Goal: Task Accomplishment & Management: Manage account settings

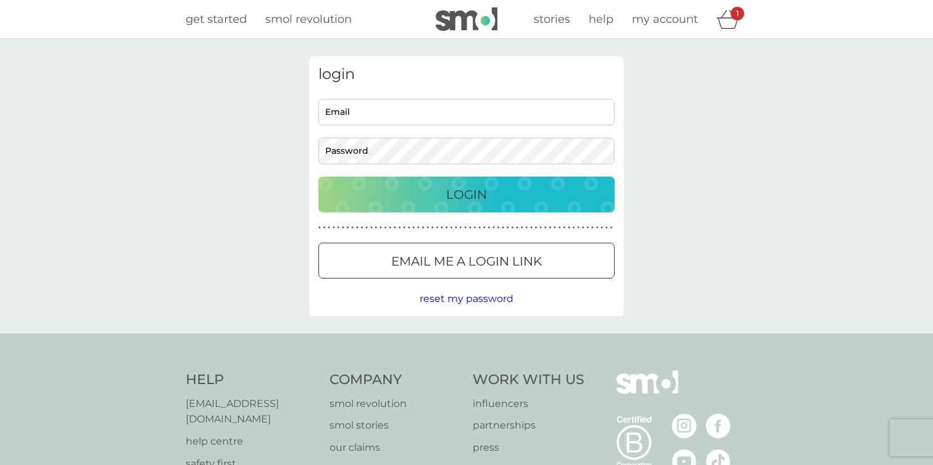
type input "devisree+1re@smolproducts.com"
click at [406, 194] on div "Login" at bounding box center [467, 195] width 272 height 20
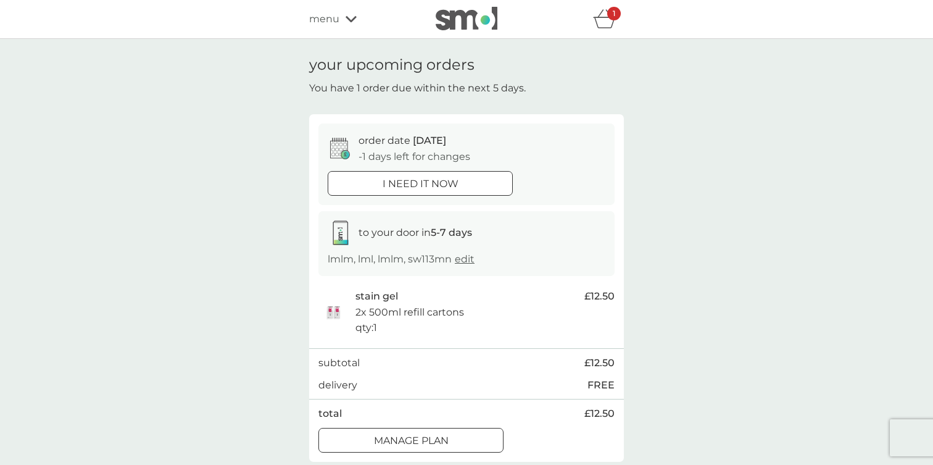
click at [346, 17] on icon at bounding box center [351, 19] width 11 height 6
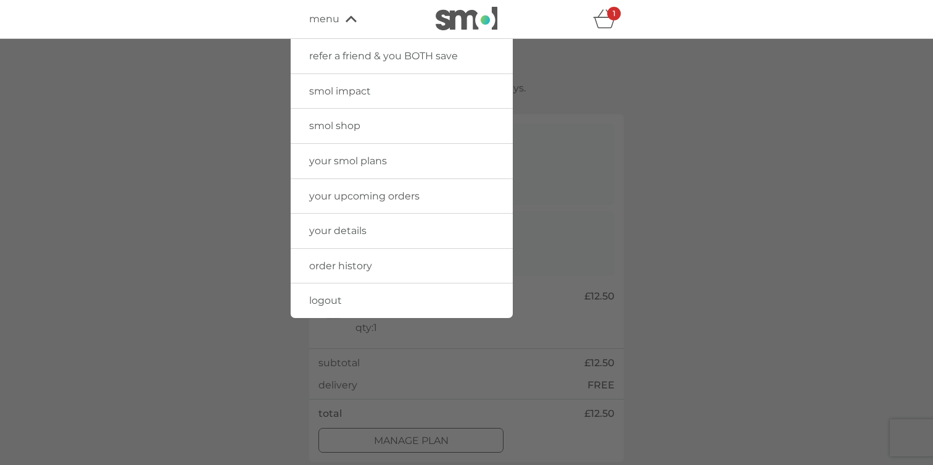
click at [361, 163] on span "your smol plans" at bounding box center [348, 161] width 78 height 12
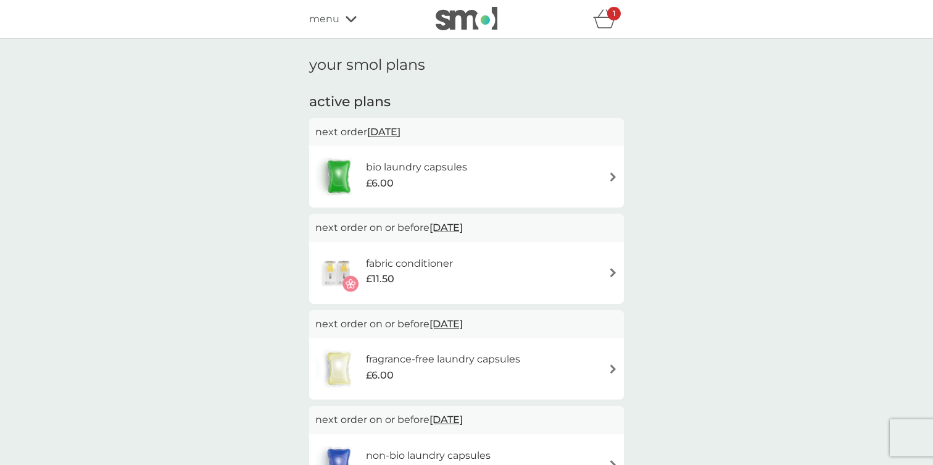
click at [391, 167] on h6 "bio laundry capsules" at bounding box center [416, 167] width 101 height 16
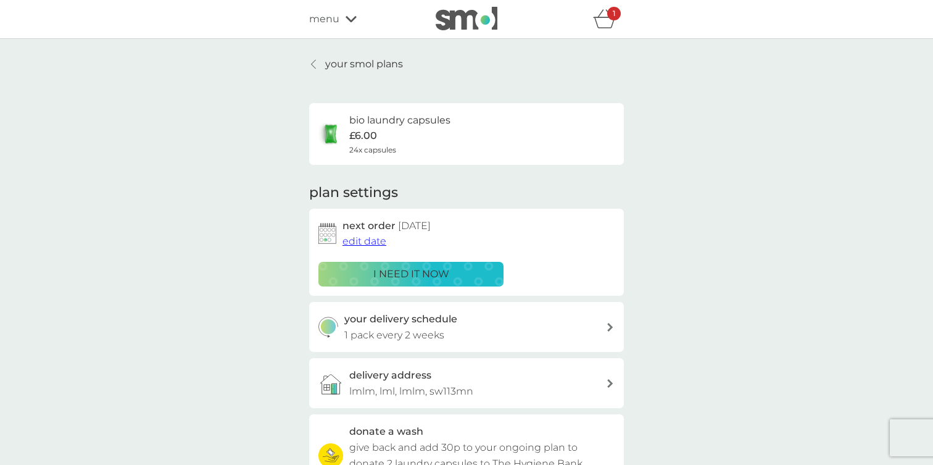
click at [317, 64] on div at bounding box center [314, 64] width 9 height 10
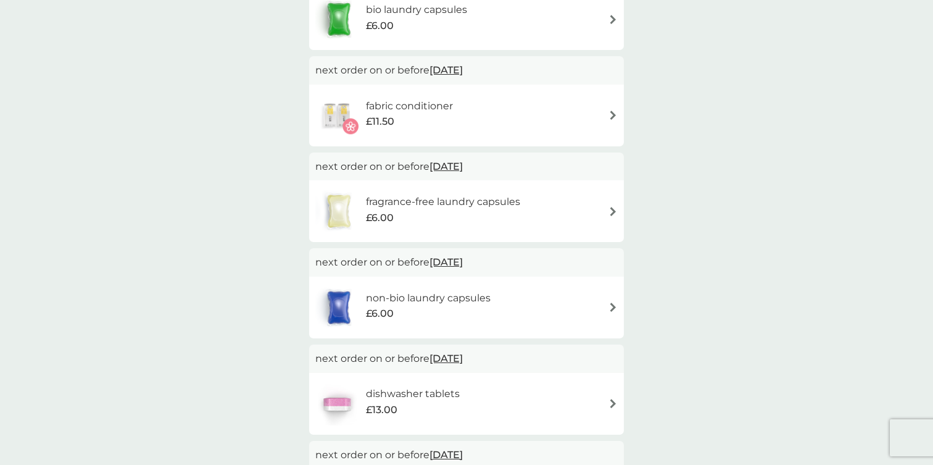
scroll to position [188, 0]
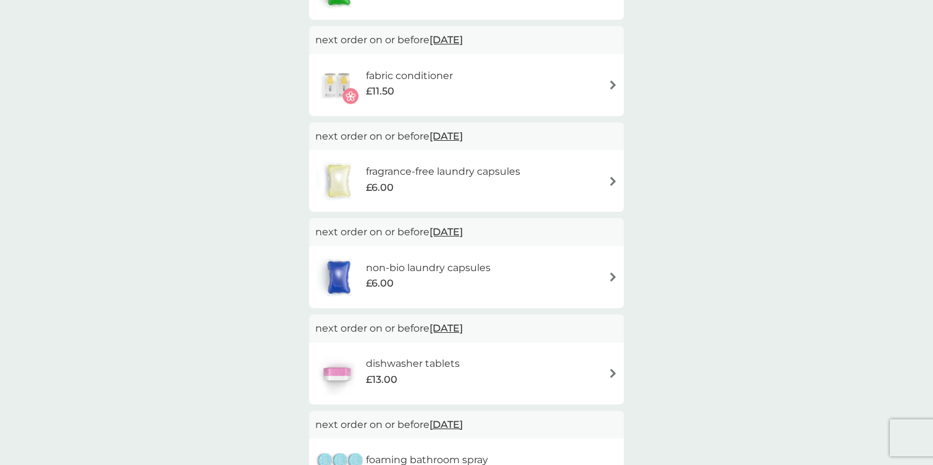
click at [419, 276] on div "£6.00" at bounding box center [428, 283] width 125 height 16
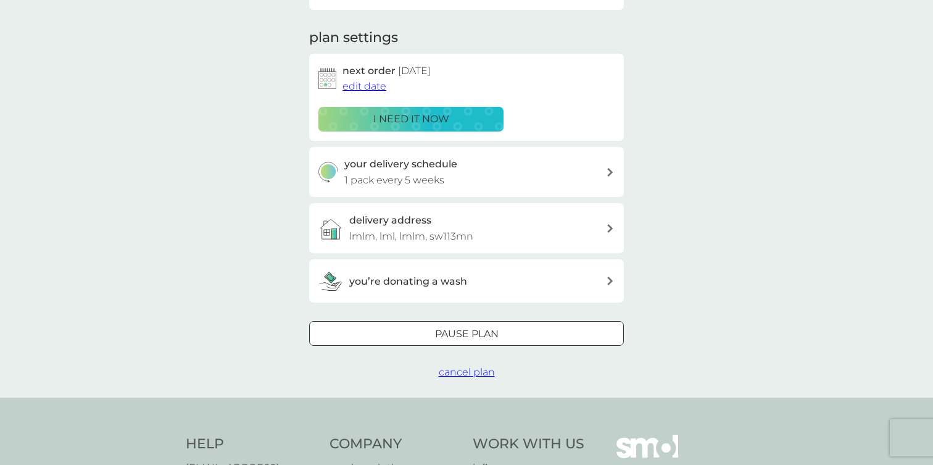
scroll to position [156, 0]
click at [458, 331] on div at bounding box center [466, 332] width 44 height 13
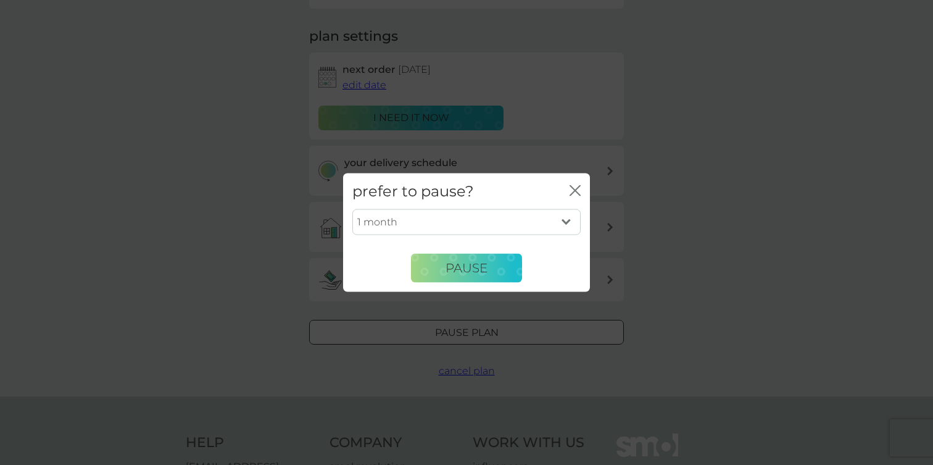
click at [555, 223] on select "1 month 2 months 3 months 4 months 5 months 6 months" at bounding box center [466, 222] width 228 height 26
select select "3"
click at [352, 209] on select "1 month 2 months 3 months 4 months 5 months 6 months" at bounding box center [466, 222] width 228 height 26
click at [477, 264] on span "Pause" at bounding box center [467, 267] width 42 height 15
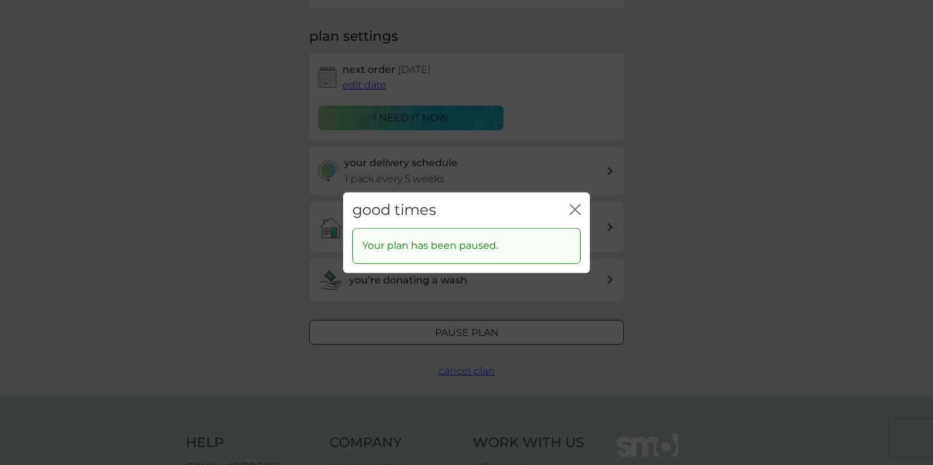
click at [572, 211] on icon "close" at bounding box center [575, 209] width 11 height 11
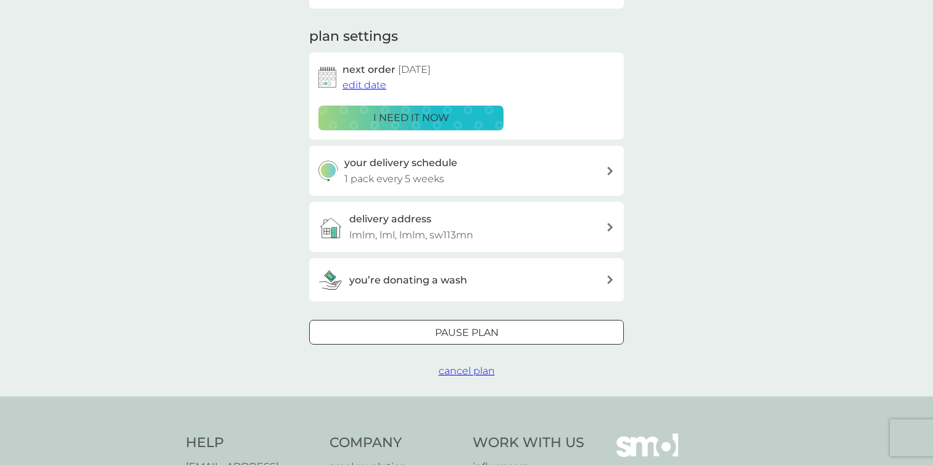
click at [450, 328] on div at bounding box center [466, 332] width 44 height 13
select select "3"
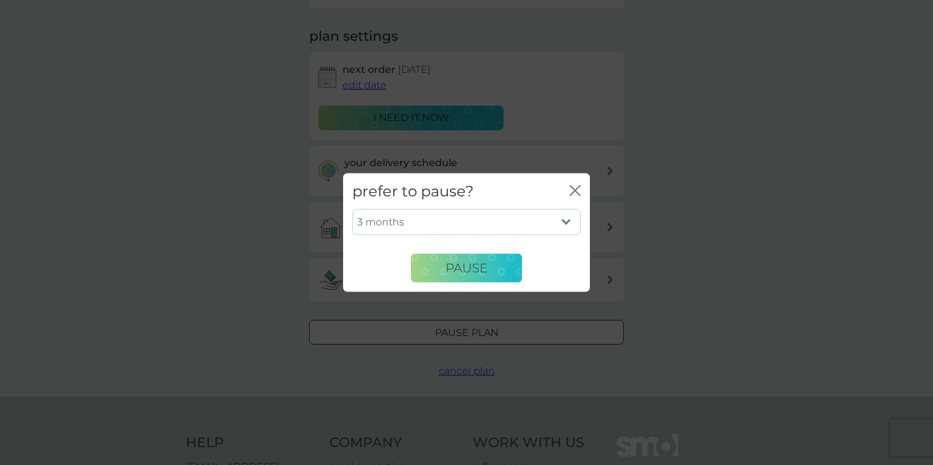
click at [573, 189] on icon "close" at bounding box center [575, 190] width 11 height 11
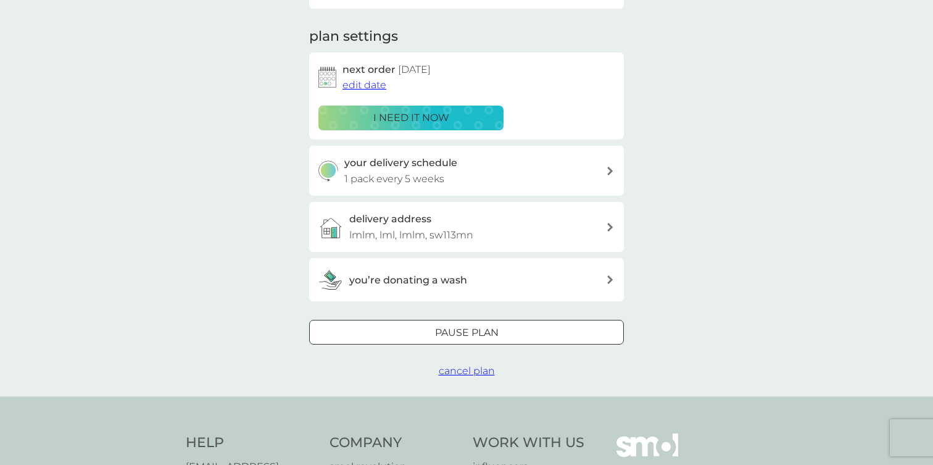
click at [693, 197] on div "your smol plans non-bio laundry capsules £6.00 24x capsules plan settings next …" at bounding box center [466, 139] width 933 height 513
click at [475, 325] on p "Pause plan" at bounding box center [467, 333] width 64 height 16
select select "3"
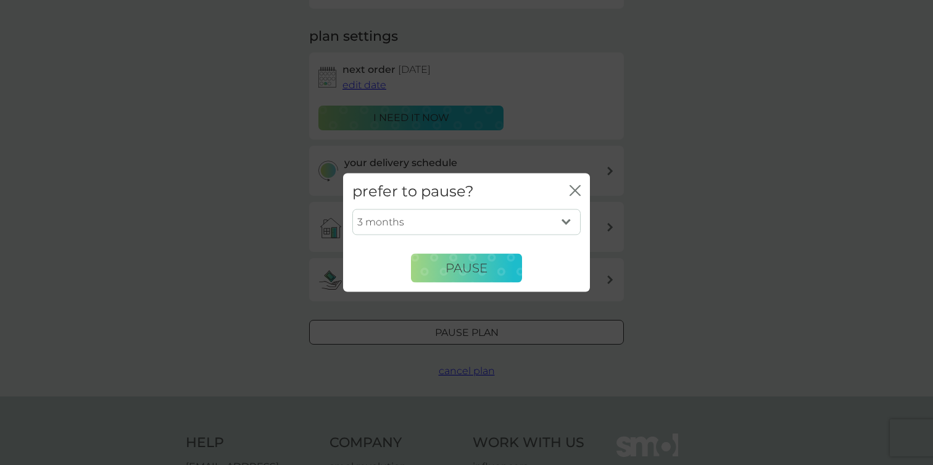
click at [571, 185] on icon "close" at bounding box center [572, 190] width 5 height 10
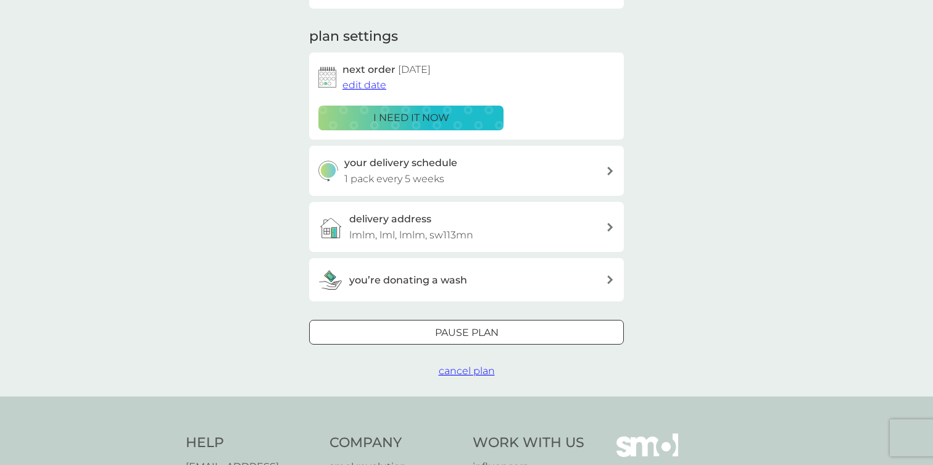
scroll to position [0, 0]
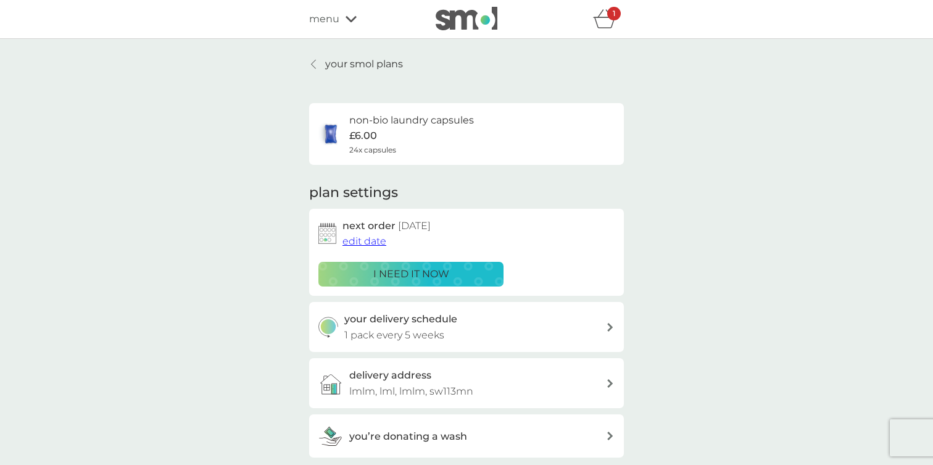
click at [322, 62] on link "your smol plans" at bounding box center [356, 64] width 94 height 16
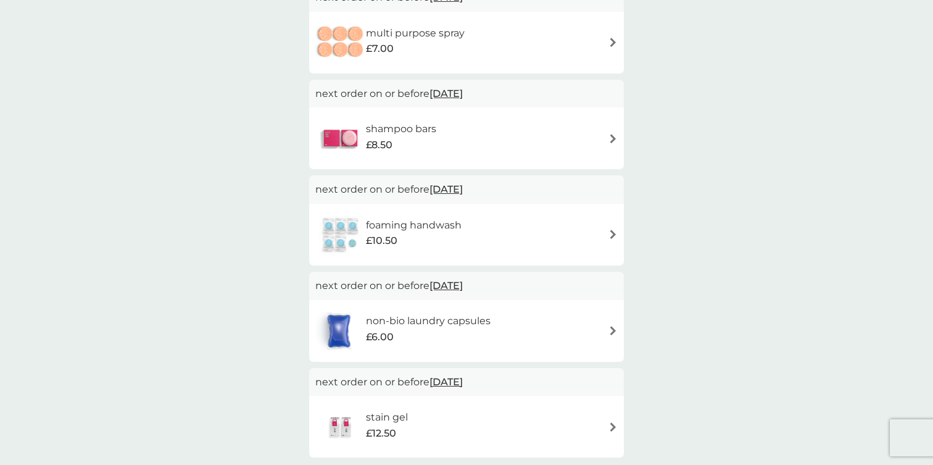
scroll to position [757, 0]
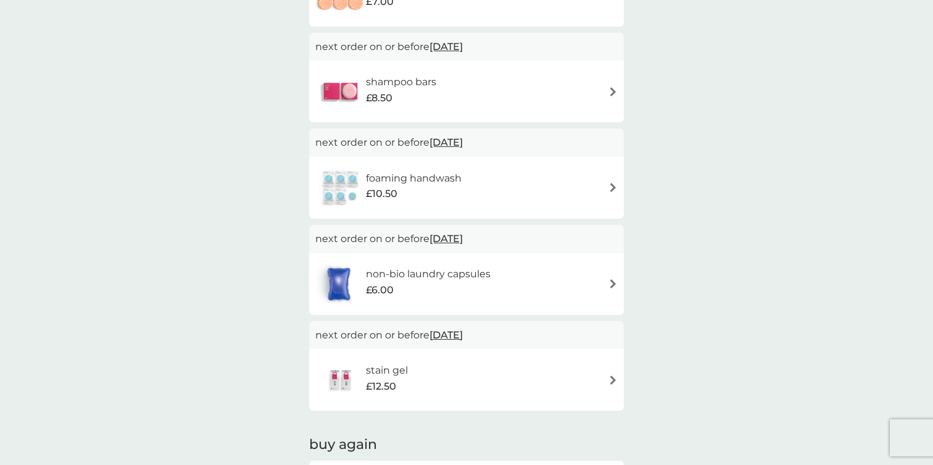
click at [436, 190] on div "£10.50" at bounding box center [414, 194] width 96 height 16
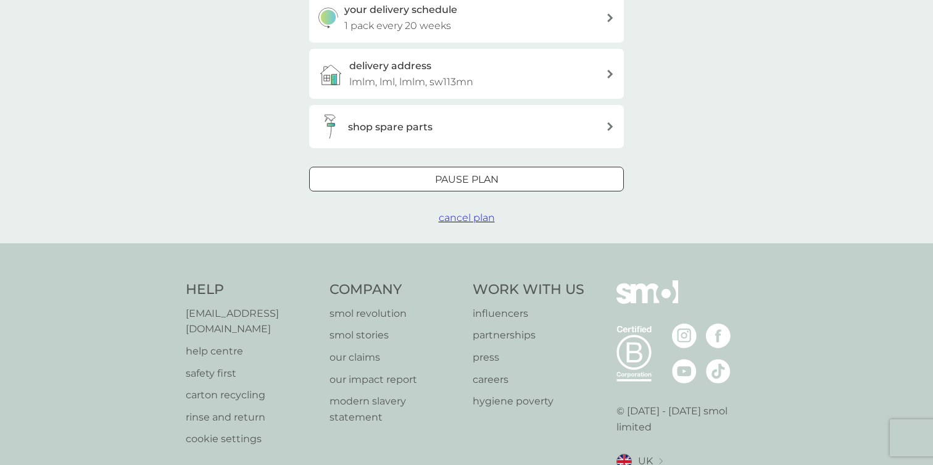
scroll to position [223, 0]
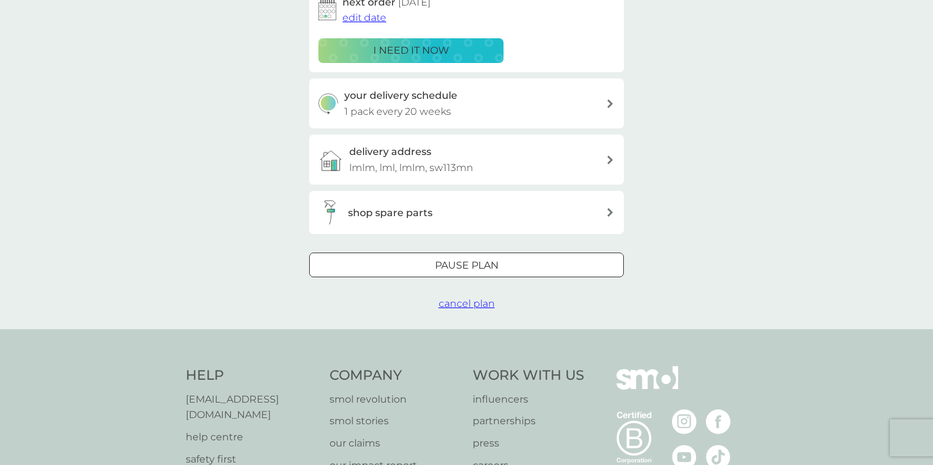
click at [465, 265] on div at bounding box center [466, 265] width 2 height 2
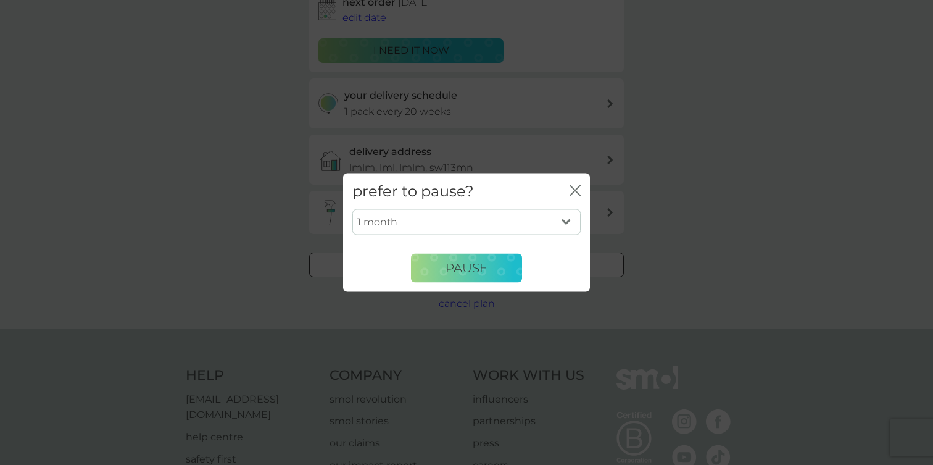
click at [474, 217] on select "1 month 2 months 3 months 4 months 5 months 6 months" at bounding box center [466, 222] width 228 height 26
click at [570, 185] on icon "close" at bounding box center [575, 190] width 11 height 11
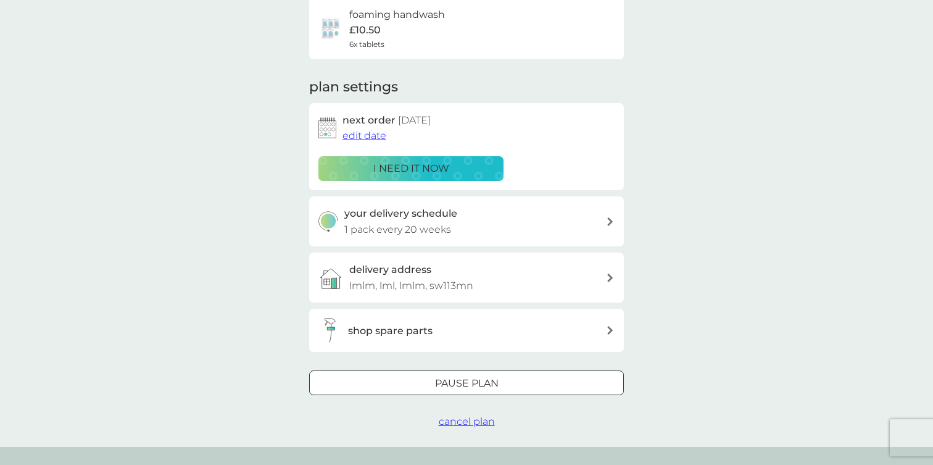
scroll to position [0, 0]
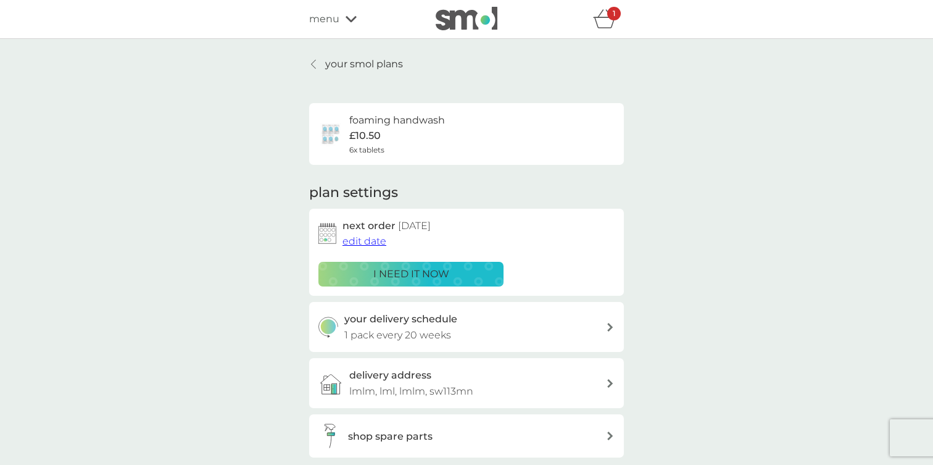
click at [348, 59] on p "your smol plans" at bounding box center [364, 64] width 78 height 16
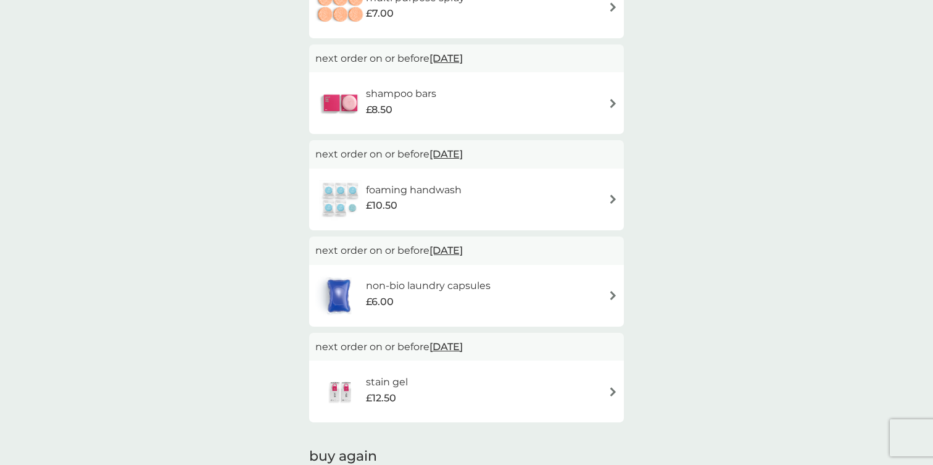
scroll to position [753, 0]
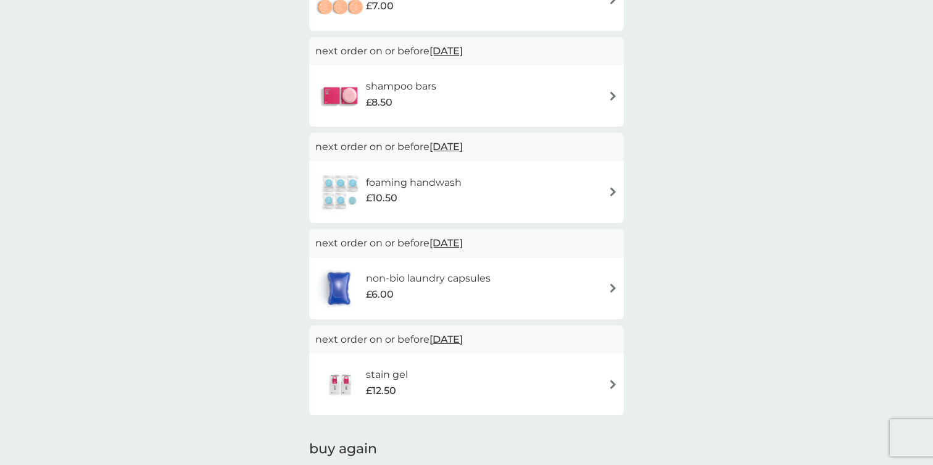
click at [422, 306] on div "non-bio laundry capsules £6.00" at bounding box center [409, 288] width 188 height 43
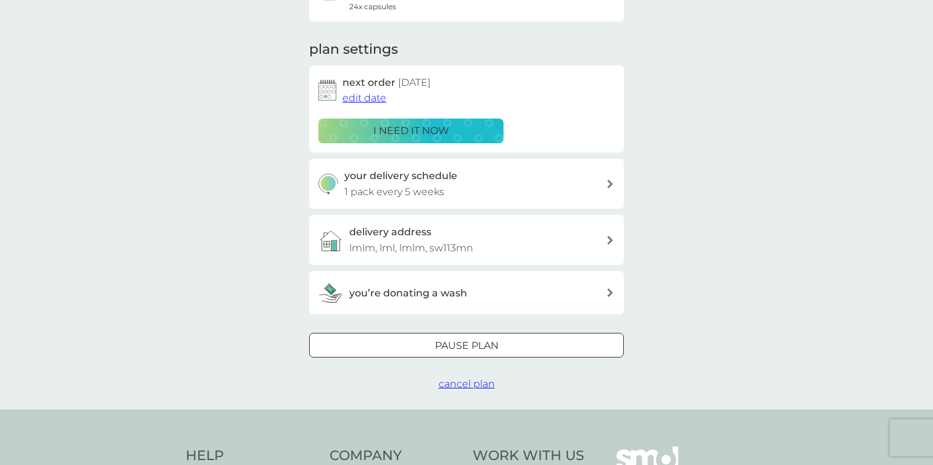
scroll to position [265, 0]
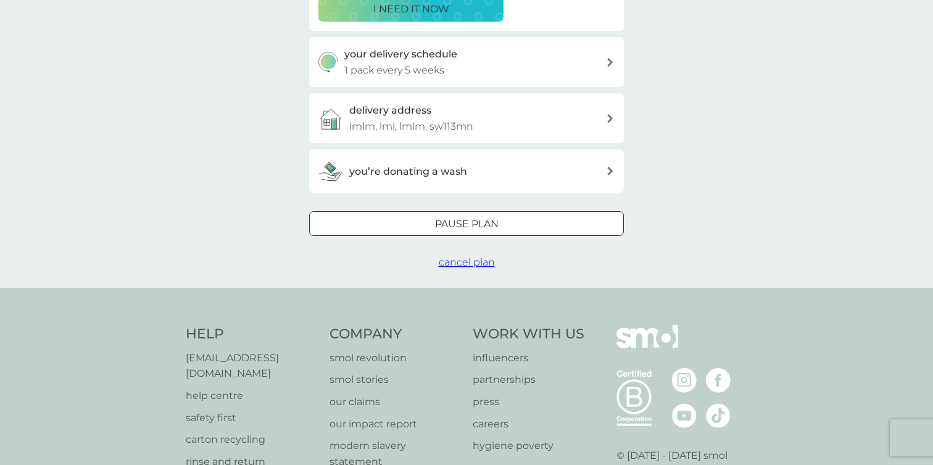
click at [439, 223] on p "Pause plan" at bounding box center [467, 224] width 64 height 16
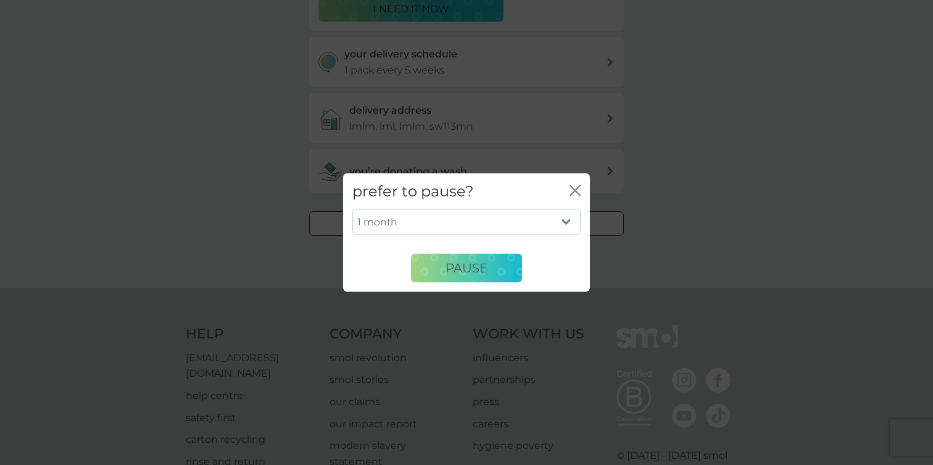
click at [576, 188] on icon "close" at bounding box center [577, 190] width 5 height 10
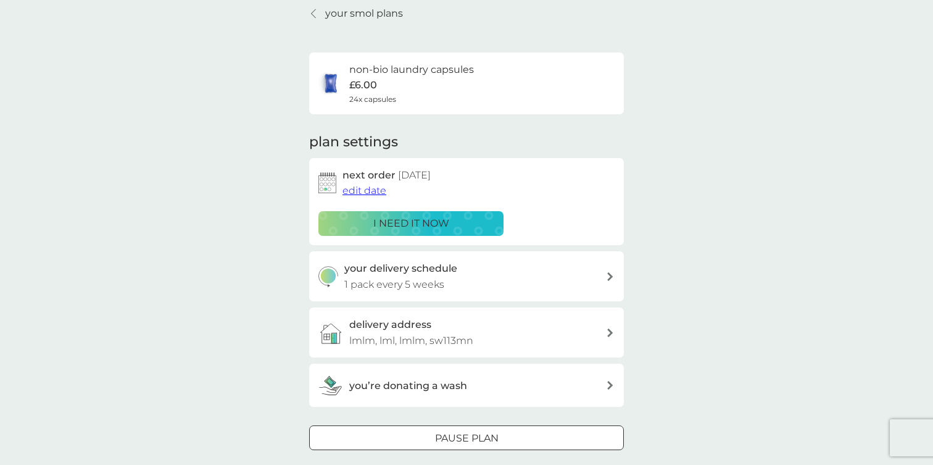
scroll to position [0, 0]
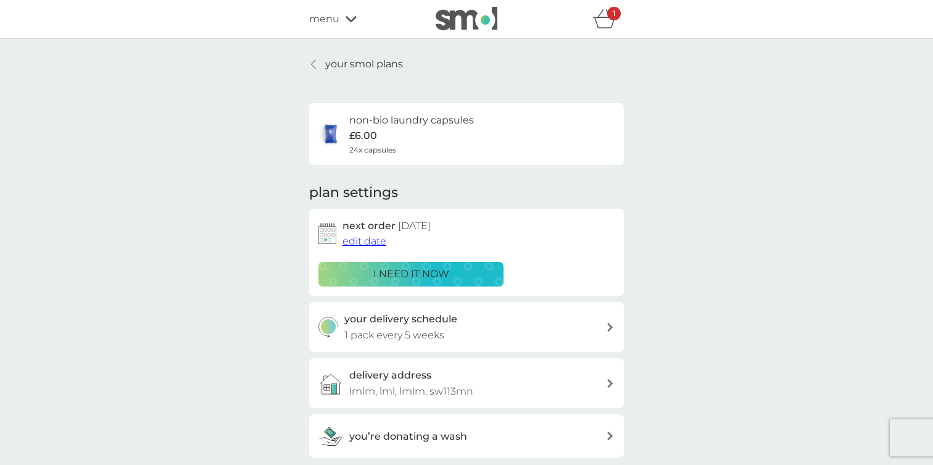
click at [338, 67] on p "your smol plans" at bounding box center [364, 64] width 78 height 16
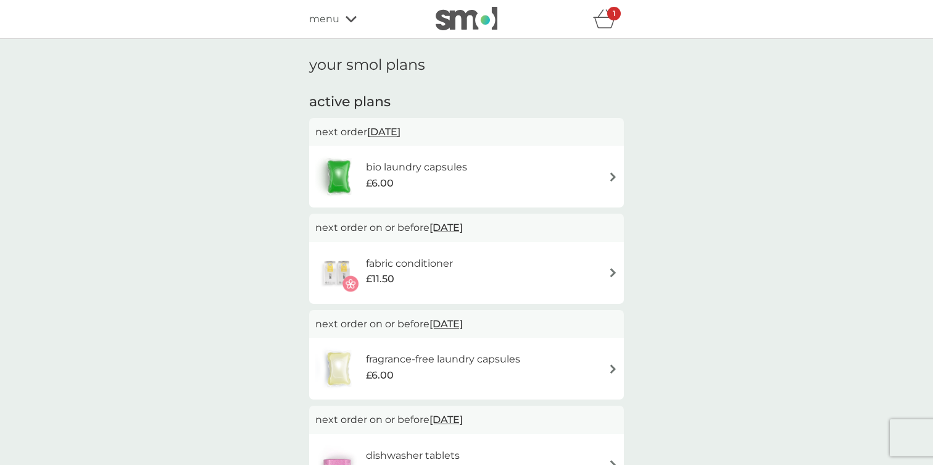
click at [521, 99] on h2 "active plans" at bounding box center [466, 102] width 315 height 19
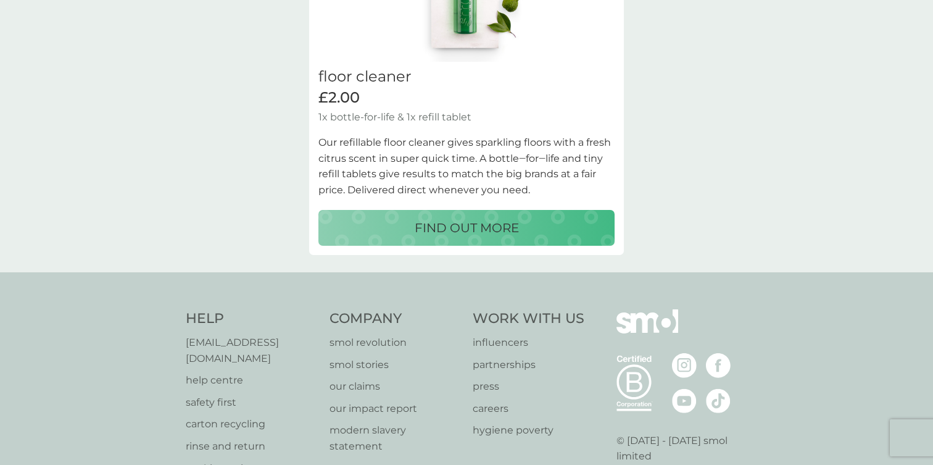
scroll to position [1555, 0]
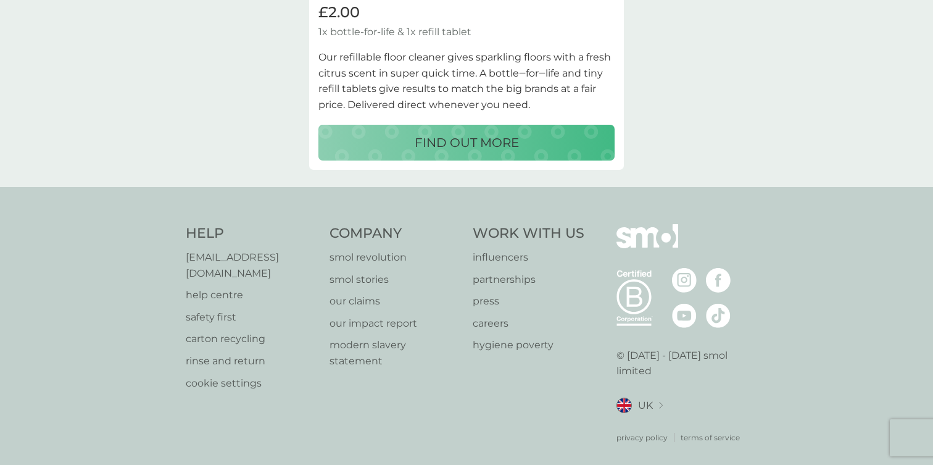
click at [642, 397] on span "UK" at bounding box center [645, 405] width 15 height 16
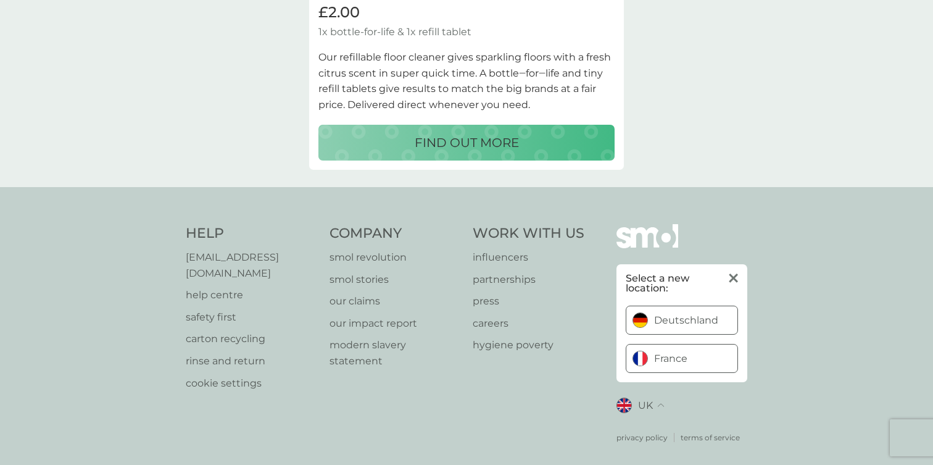
click at [658, 354] on span "France" at bounding box center [670, 359] width 33 height 10
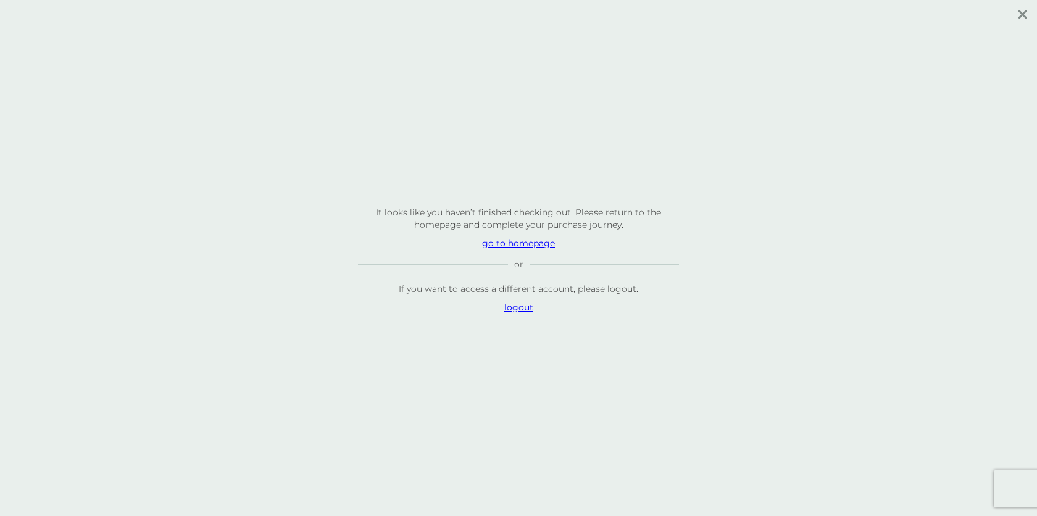
click at [518, 310] on p "logout" at bounding box center [518, 307] width 321 height 12
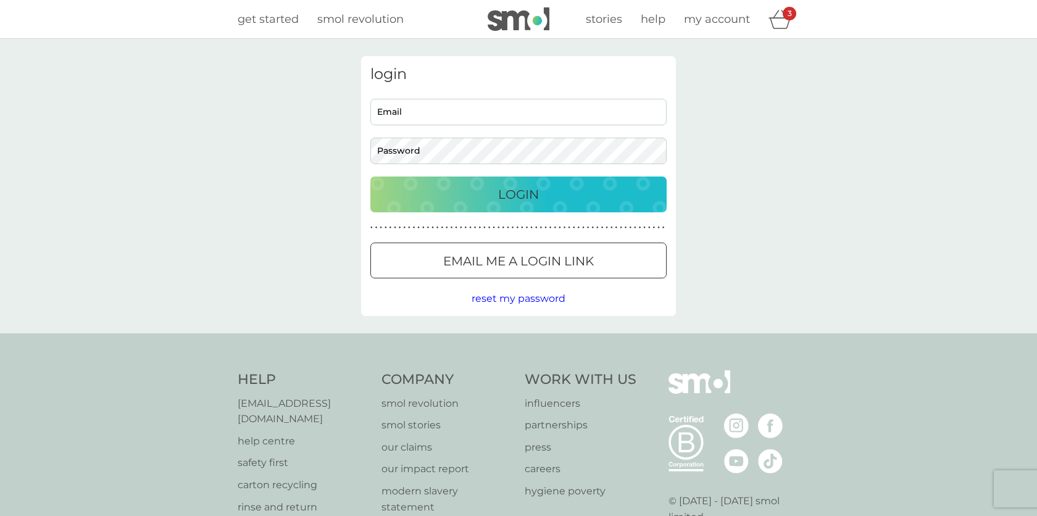
type input "devisree+1re@smolproducts.com"
click at [521, 195] on p "Login" at bounding box center [518, 195] width 41 height 20
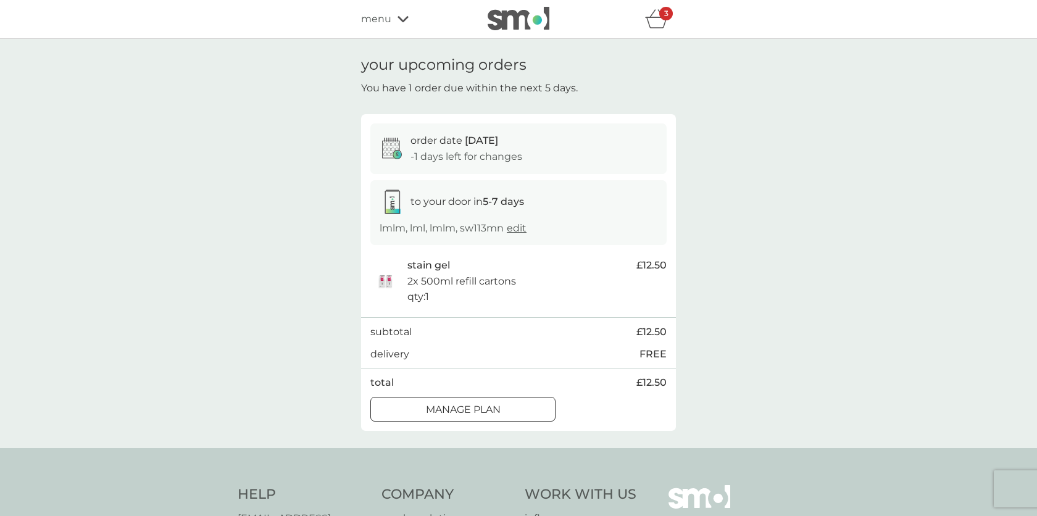
click at [372, 23] on span "menu" at bounding box center [376, 19] width 30 height 16
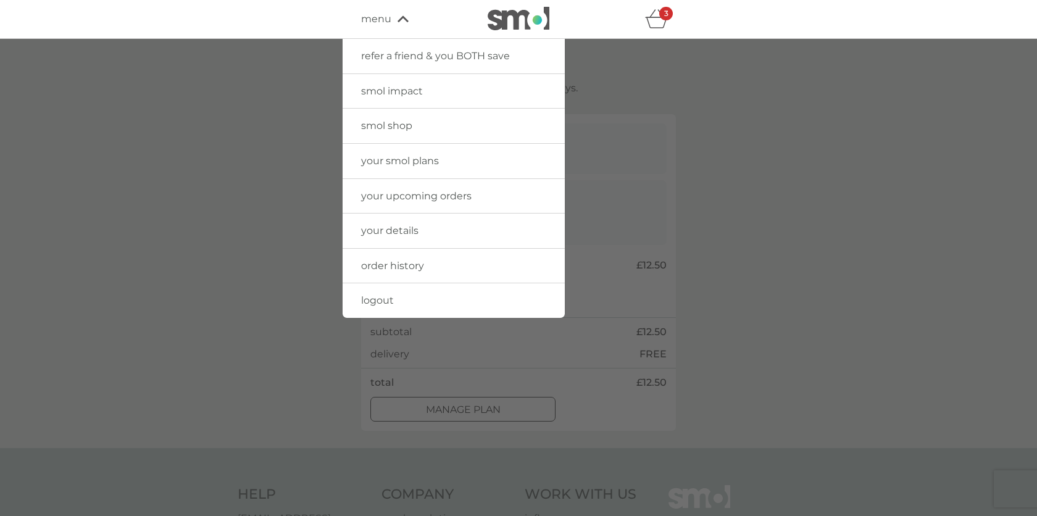
click at [380, 20] on span "menu" at bounding box center [376, 19] width 30 height 16
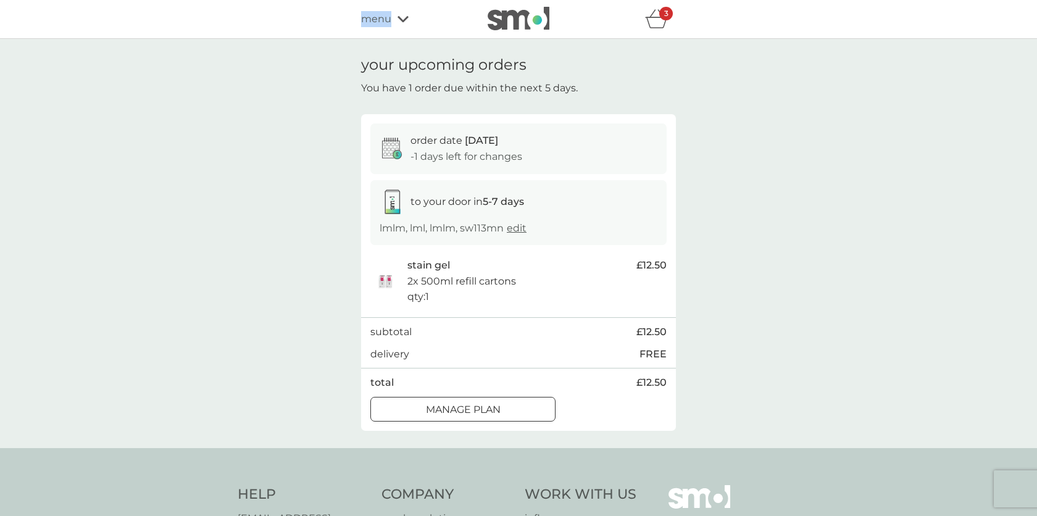
click at [380, 20] on span "menu" at bounding box center [376, 19] width 30 height 16
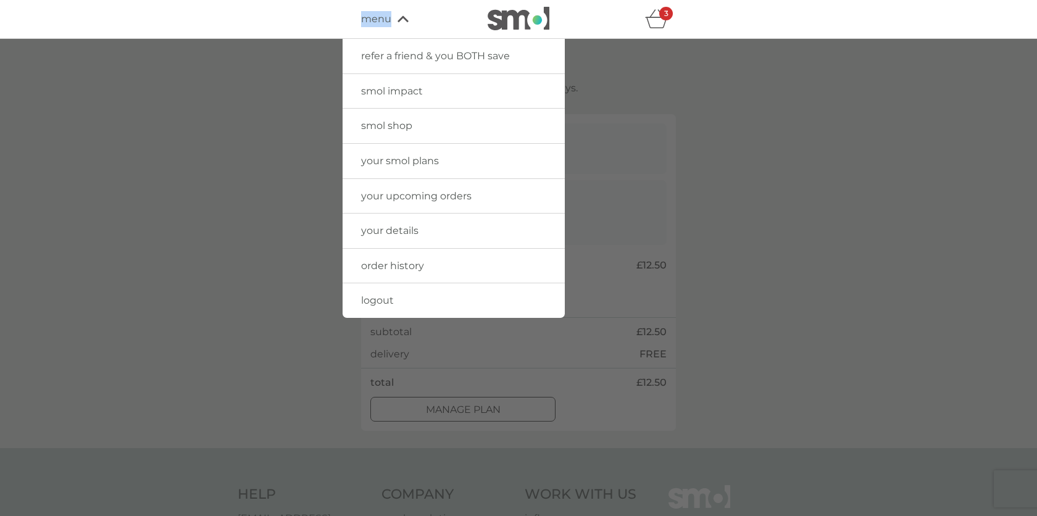
click at [408, 162] on span "your smol plans" at bounding box center [400, 161] width 78 height 12
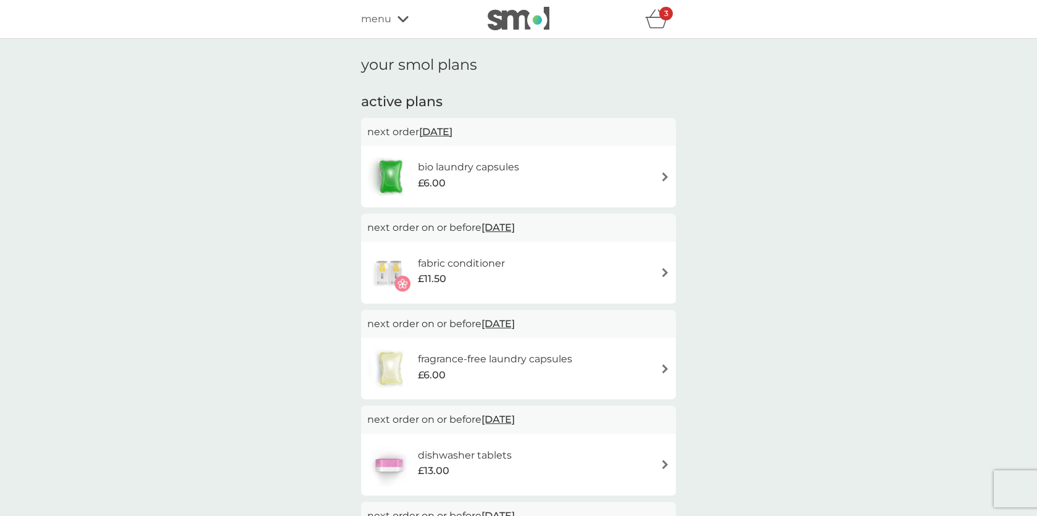
click at [482, 276] on div "£11.50" at bounding box center [461, 279] width 87 height 16
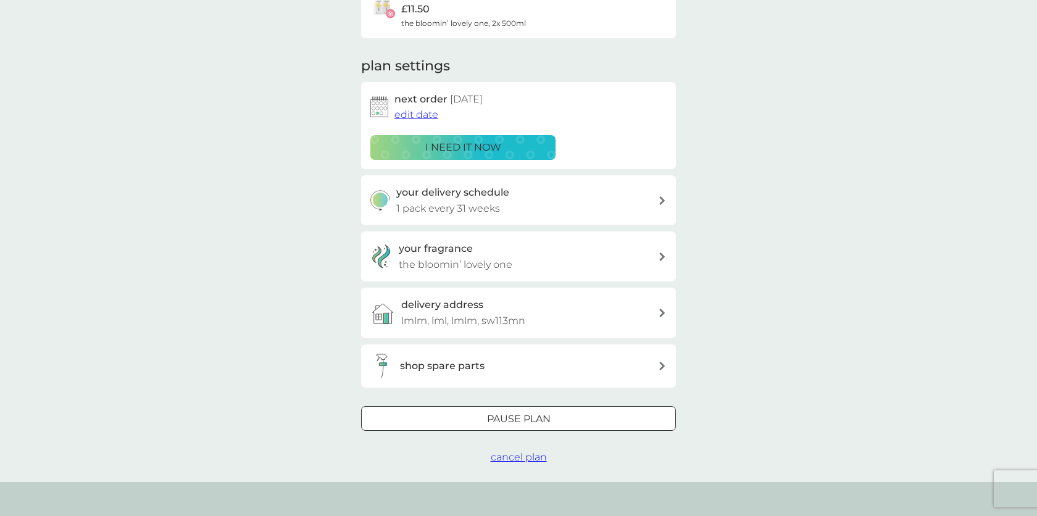
scroll to position [135, 0]
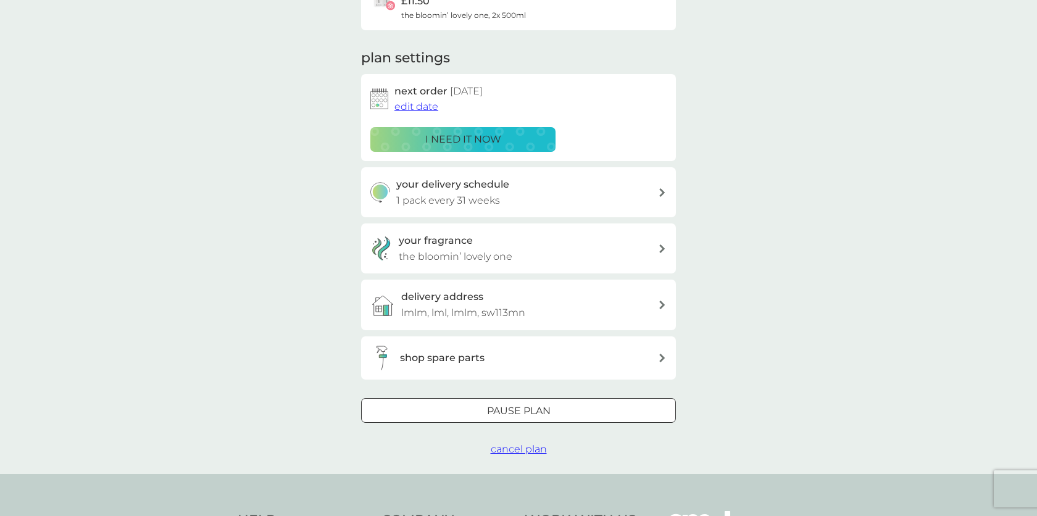
click at [515, 412] on div at bounding box center [518, 410] width 44 height 13
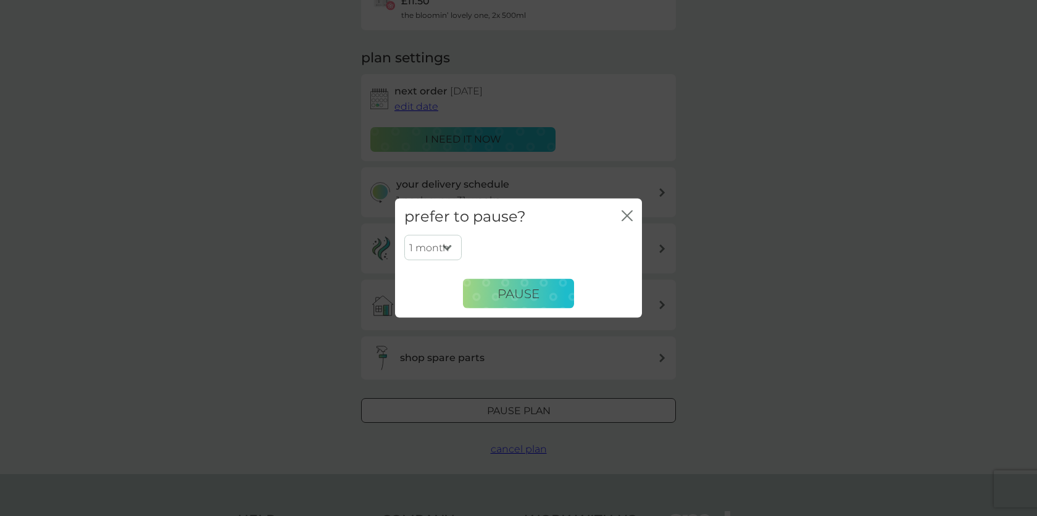
click at [446, 245] on select "1 month 2 months 3 months 4 months 5 months 6 months" at bounding box center [432, 248] width 57 height 26
select select "3"
click at [404, 235] on select "1 month 2 months 3 months 4 months 5 months 6 months" at bounding box center [432, 248] width 57 height 26
click at [498, 288] on span "Pause" at bounding box center [518, 293] width 42 height 15
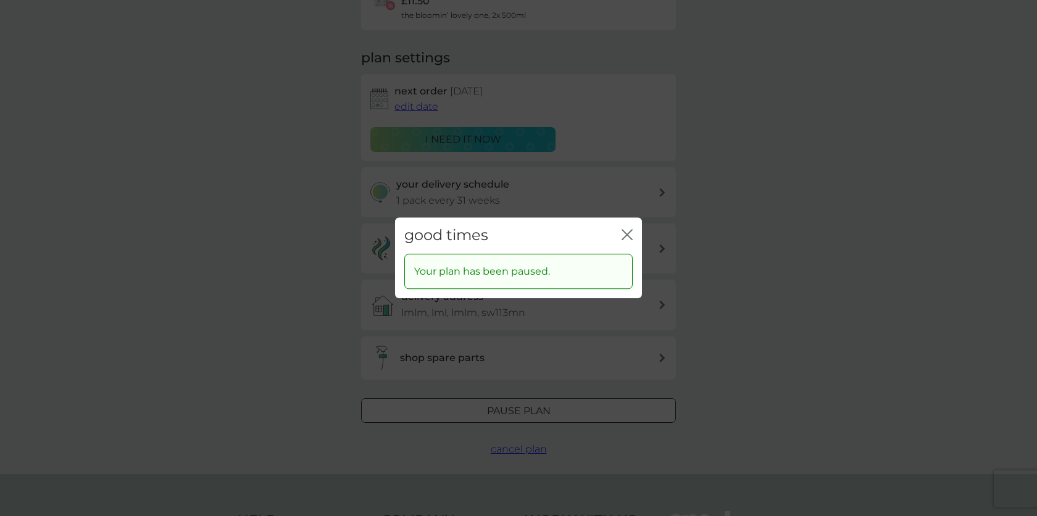
click at [627, 232] on icon "close" at bounding box center [626, 234] width 11 height 11
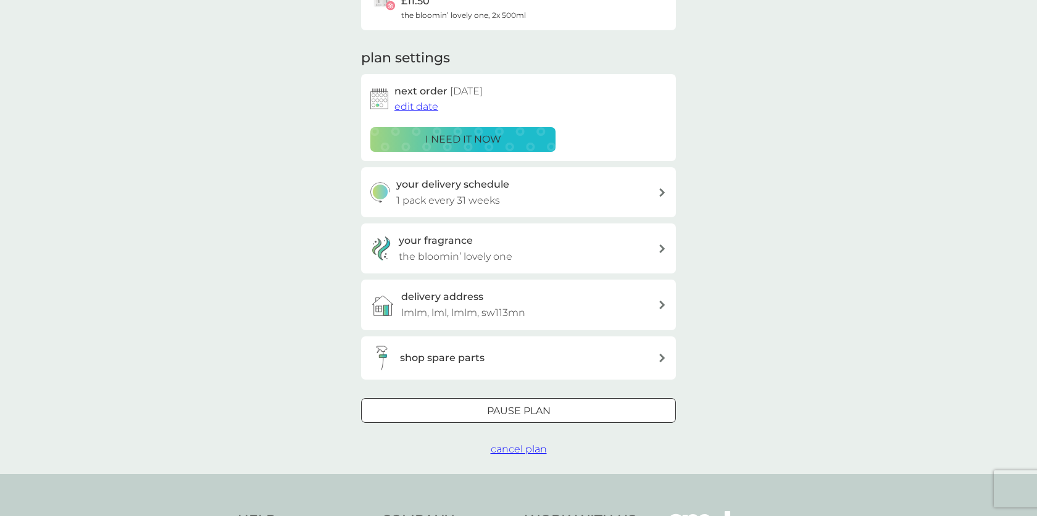
click at [489, 412] on p "Pause plan" at bounding box center [519, 411] width 64 height 16
select select "3"
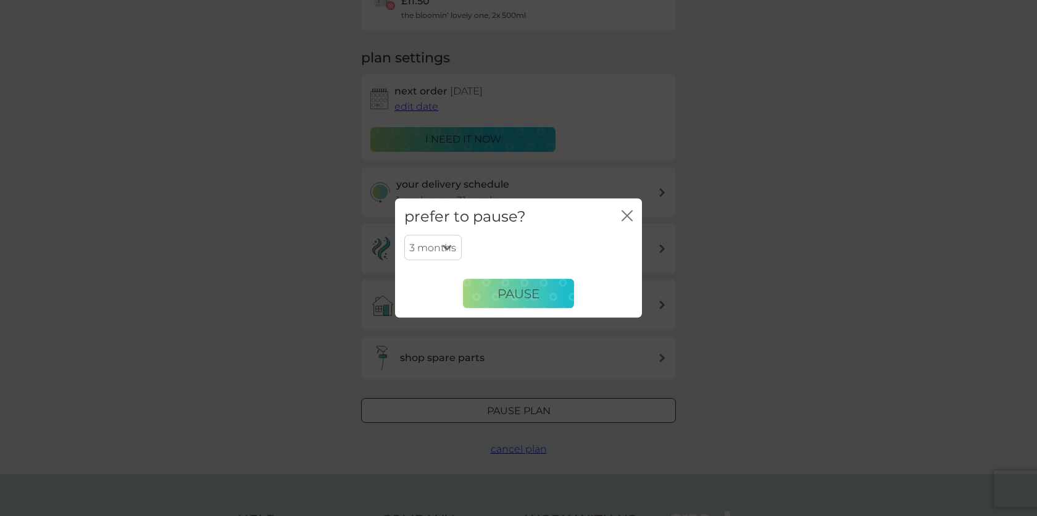
click at [628, 209] on div "close" at bounding box center [626, 217] width 11 height 18
click at [627, 210] on icon "close" at bounding box center [626, 215] width 11 height 11
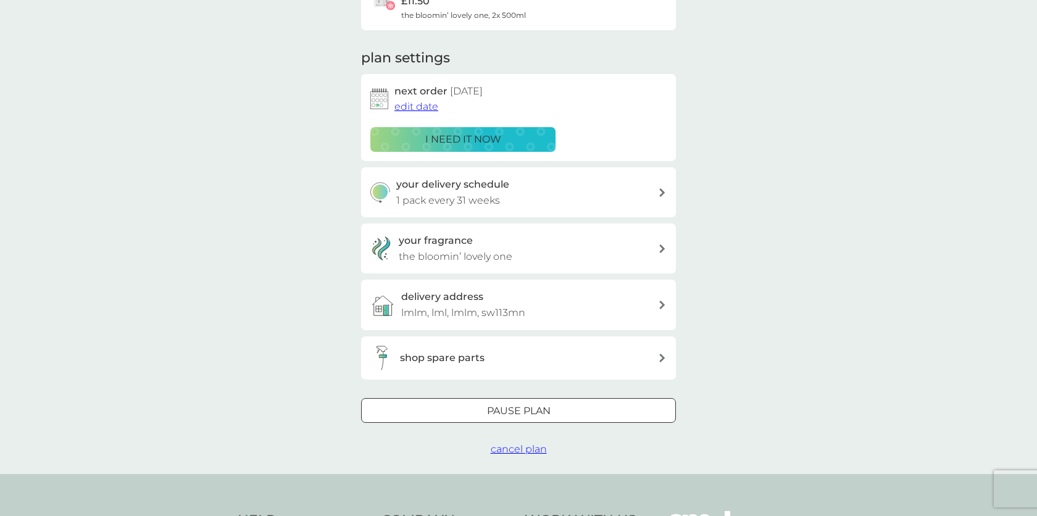
scroll to position [0, 0]
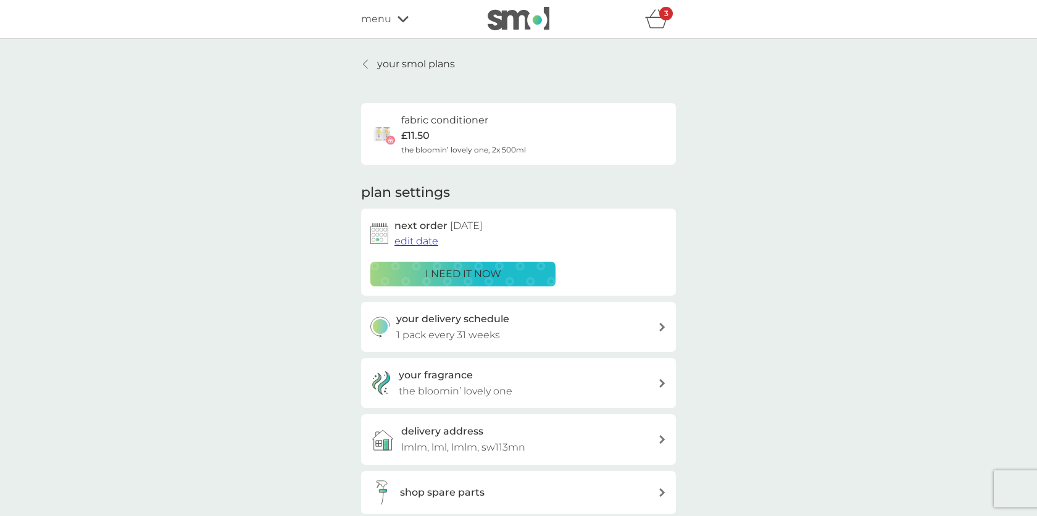
click at [383, 64] on p "your smol plans" at bounding box center [416, 64] width 78 height 16
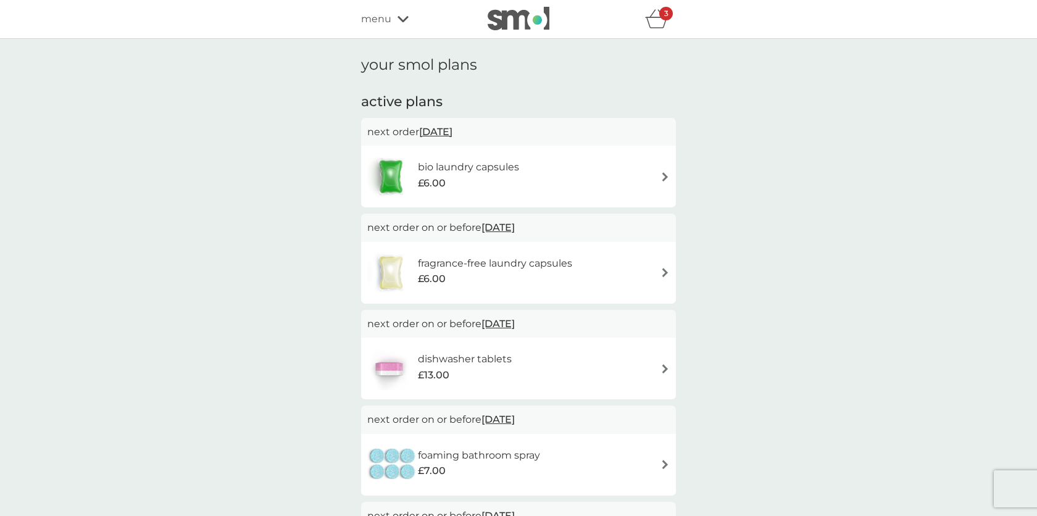
click at [381, 24] on span "menu" at bounding box center [376, 19] width 30 height 16
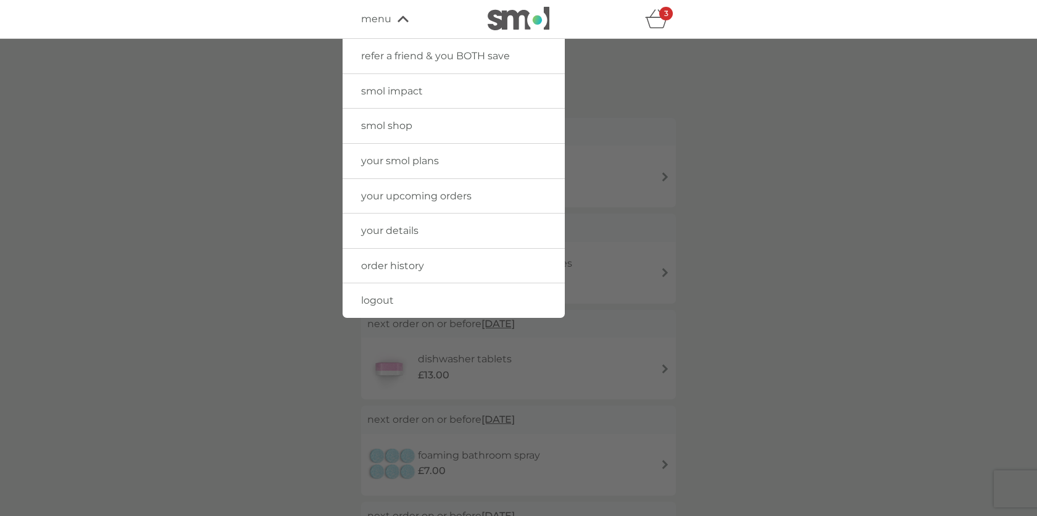
click at [372, 306] on link "logout" at bounding box center [454, 300] width 222 height 35
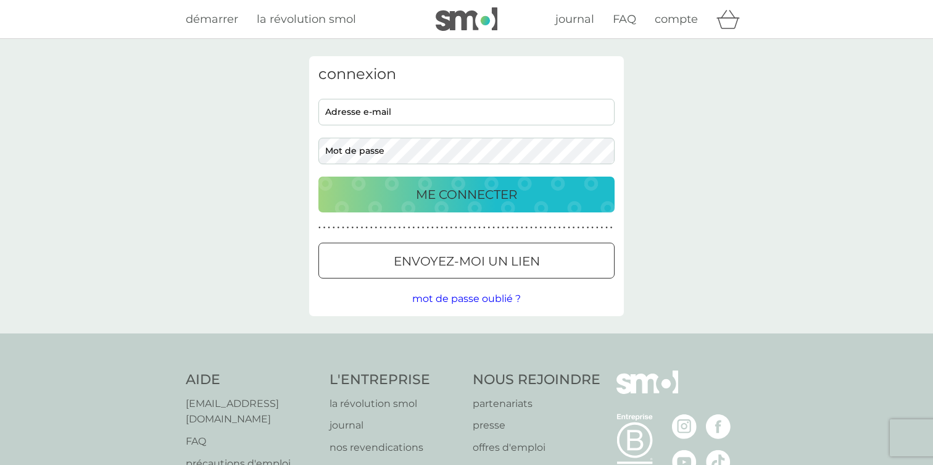
type input "[PERSON_NAME][EMAIL_ADDRESS][DOMAIN_NAME]"
click at [425, 193] on p "ME CONNECTER" at bounding box center [466, 195] width 101 height 20
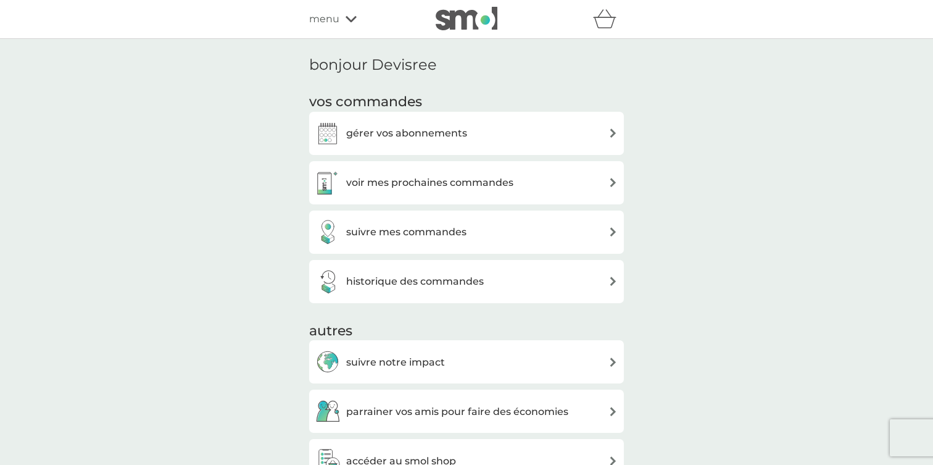
click at [332, 23] on span "menu" at bounding box center [324, 19] width 30 height 16
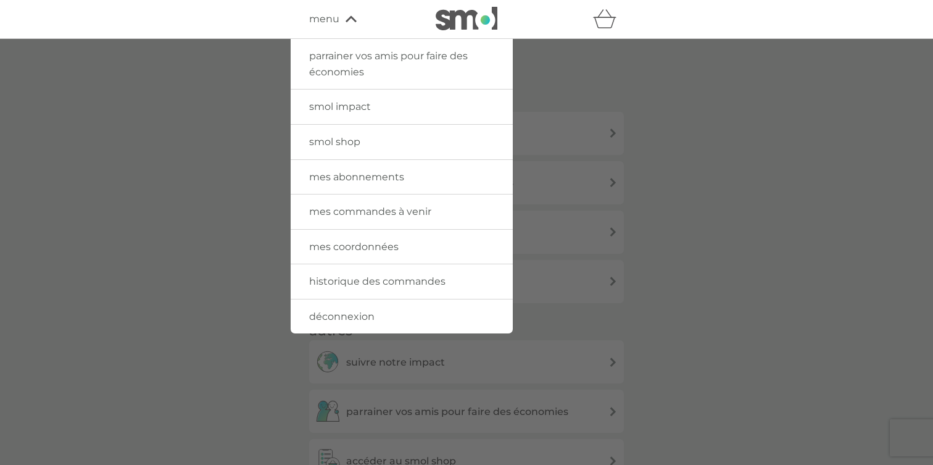
click at [351, 140] on span "smol shop" at bounding box center [334, 142] width 51 height 12
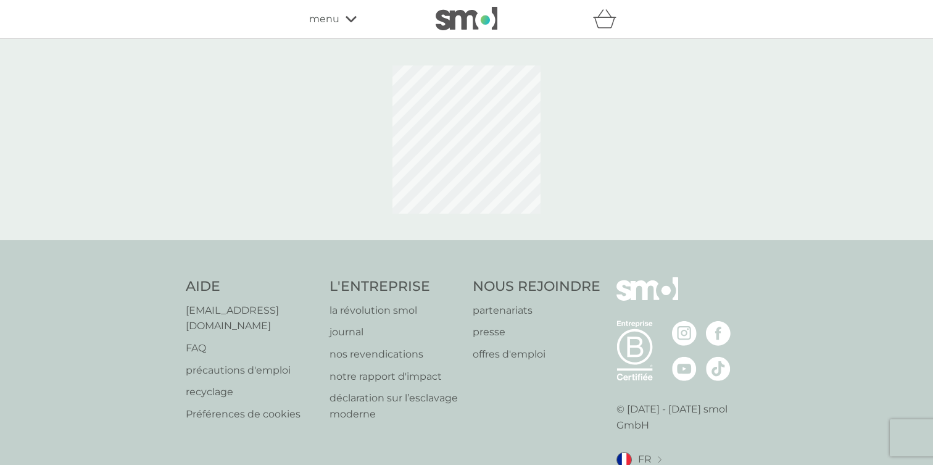
click at [336, 14] on span "menu" at bounding box center [324, 19] width 30 height 16
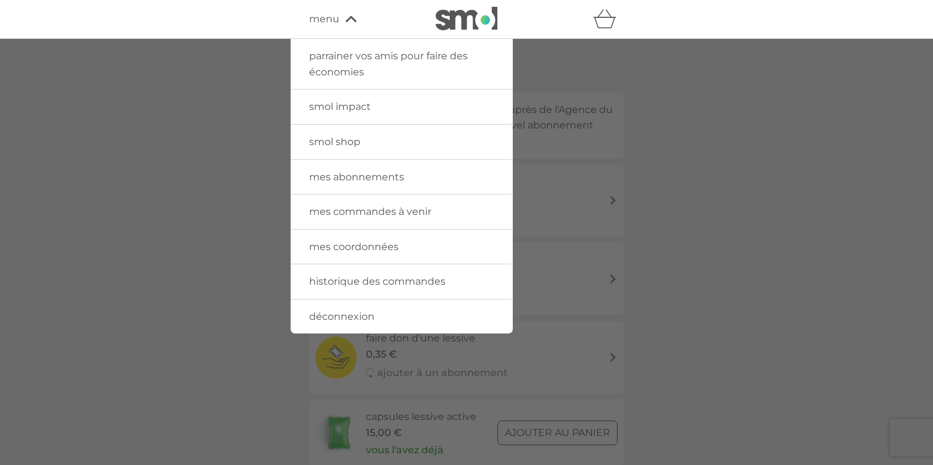
click at [360, 176] on span "mes abonnements" at bounding box center [356, 177] width 95 height 12
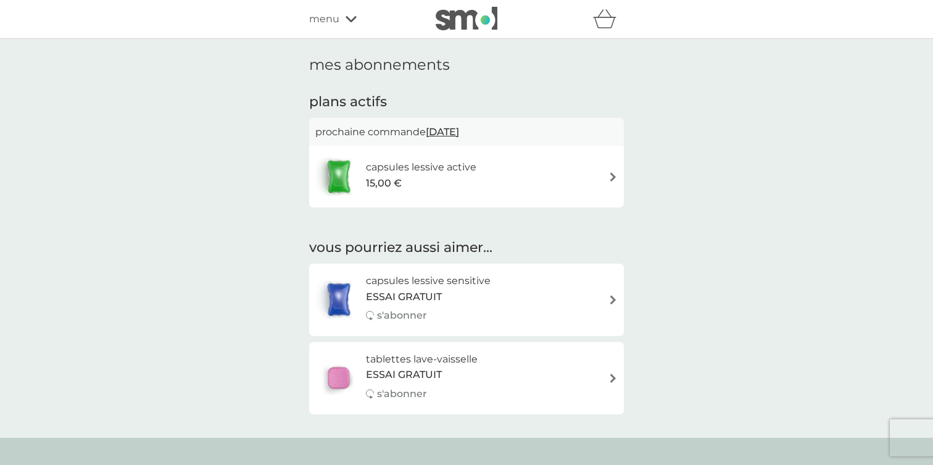
click at [372, 184] on span "15,00 €" at bounding box center [384, 183] width 36 height 16
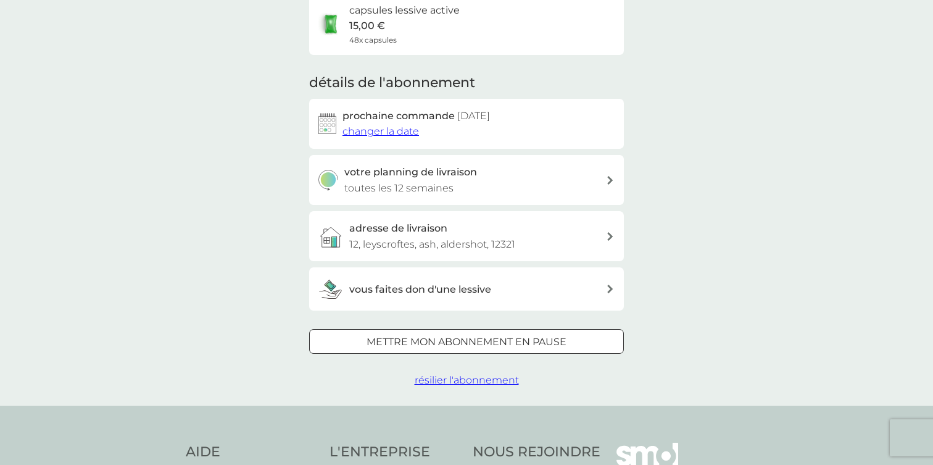
scroll to position [114, 0]
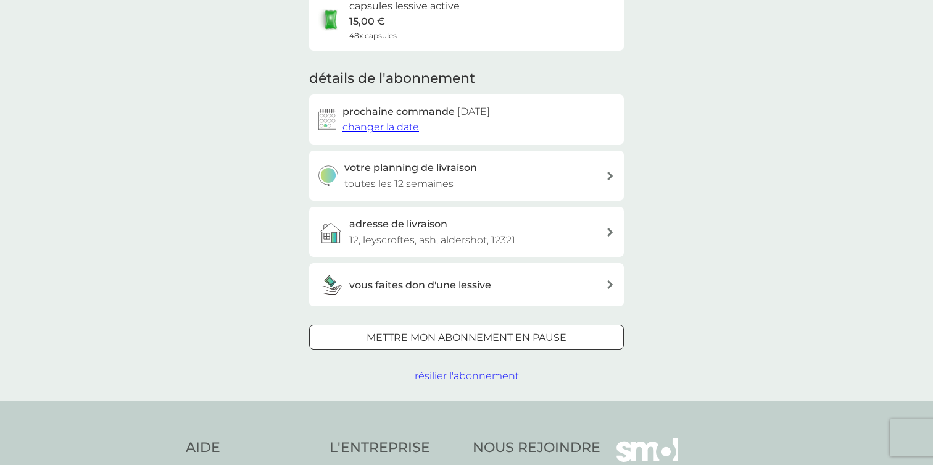
click at [454, 341] on div at bounding box center [466, 337] width 44 height 13
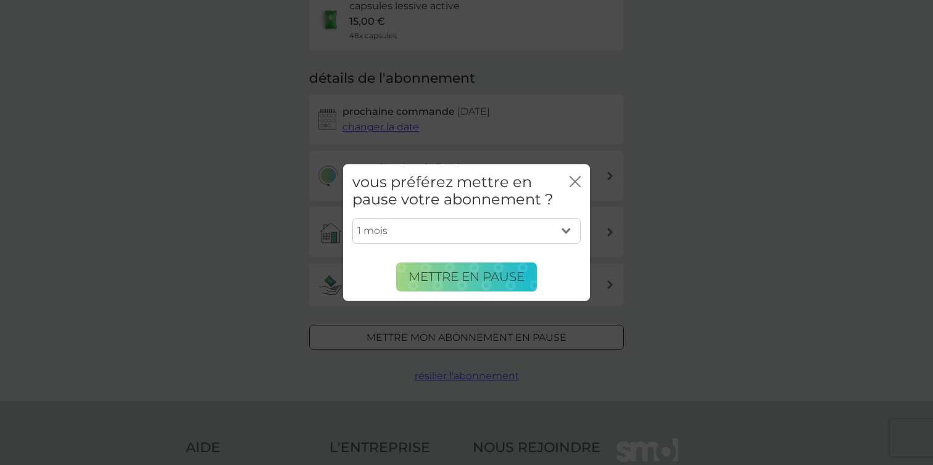
click at [500, 232] on select "1 mois 2 mois 3 mois 4 mois 5 mois 6 mois" at bounding box center [466, 231] width 228 height 26
click at [494, 228] on select "1 mois 2 mois 3 mois 4 mois 5 mois 6 mois" at bounding box center [466, 231] width 228 height 26
select select "2"
click at [352, 218] on select "1 mois 2 mois 3 mois 4 mois 5 mois 6 mois" at bounding box center [466, 231] width 228 height 26
click at [468, 284] on button "Mettre en pause" at bounding box center [466, 277] width 141 height 30
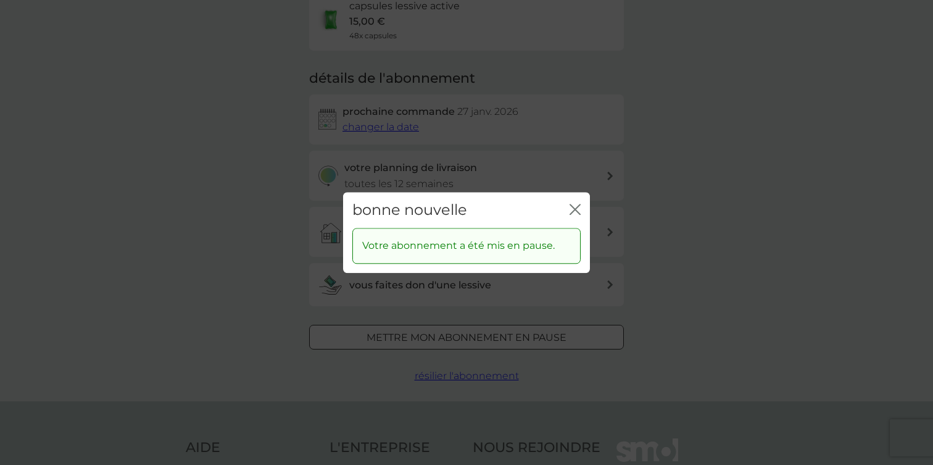
click at [578, 207] on icon "fermer" at bounding box center [575, 209] width 11 height 11
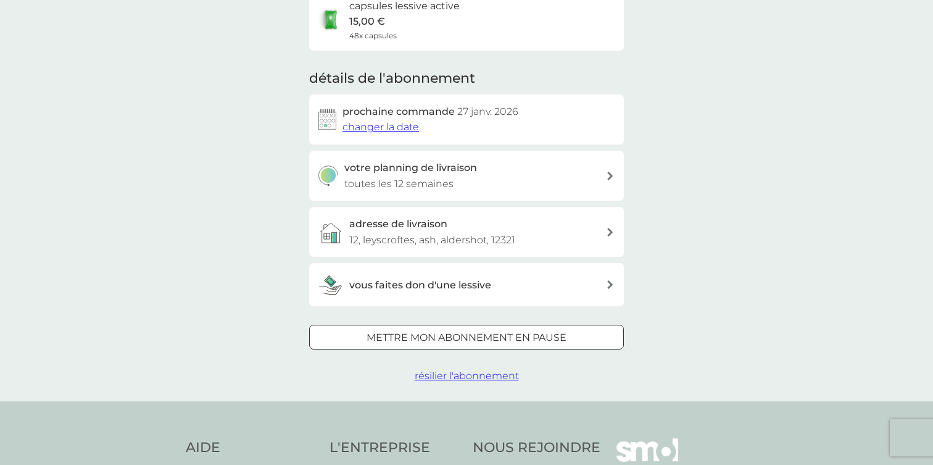
click at [521, 340] on p "mettre mon abonnement en pause" at bounding box center [467, 338] width 200 height 16
select select "2"
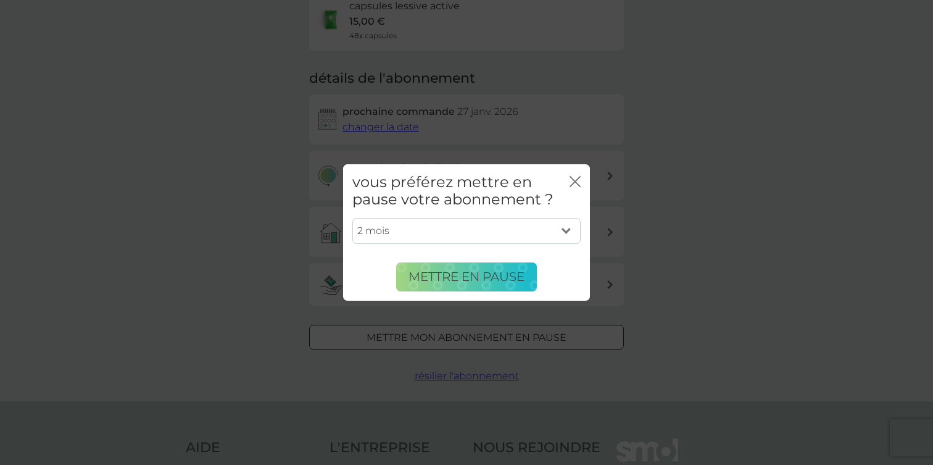
click at [576, 183] on icon "fermer" at bounding box center [575, 181] width 11 height 11
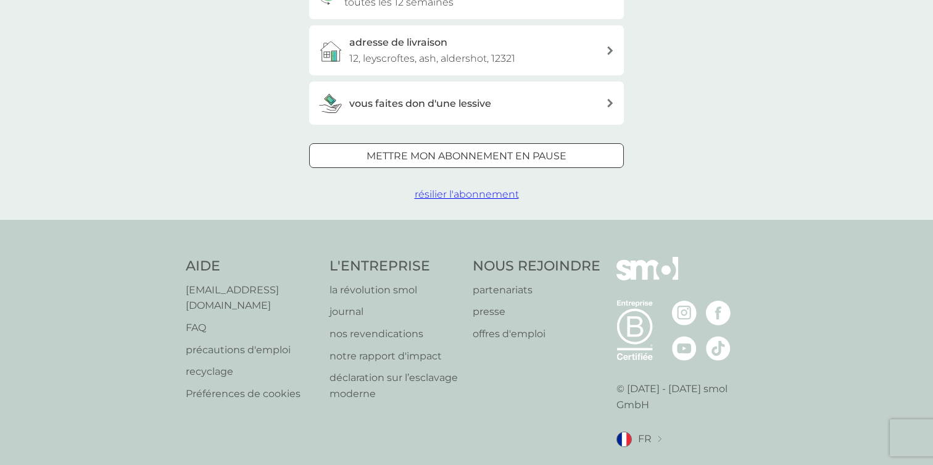
scroll to position [329, 0]
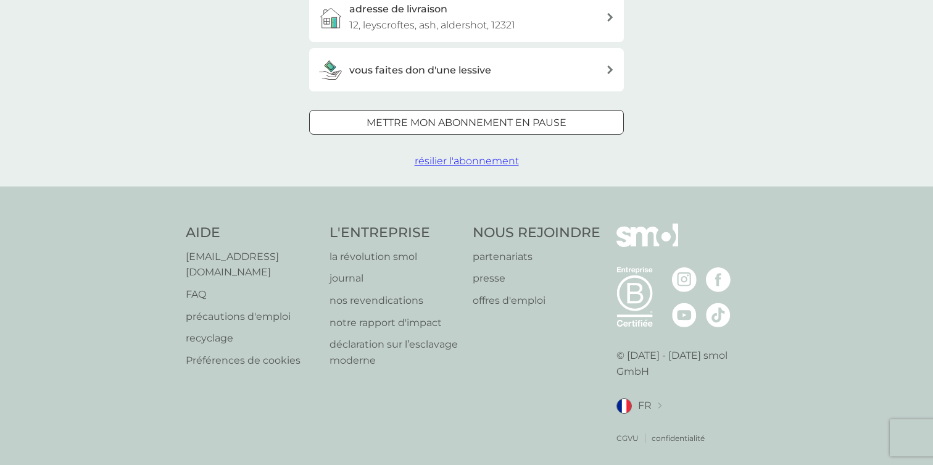
click at [647, 397] on span "FR" at bounding box center [645, 405] width 14 height 16
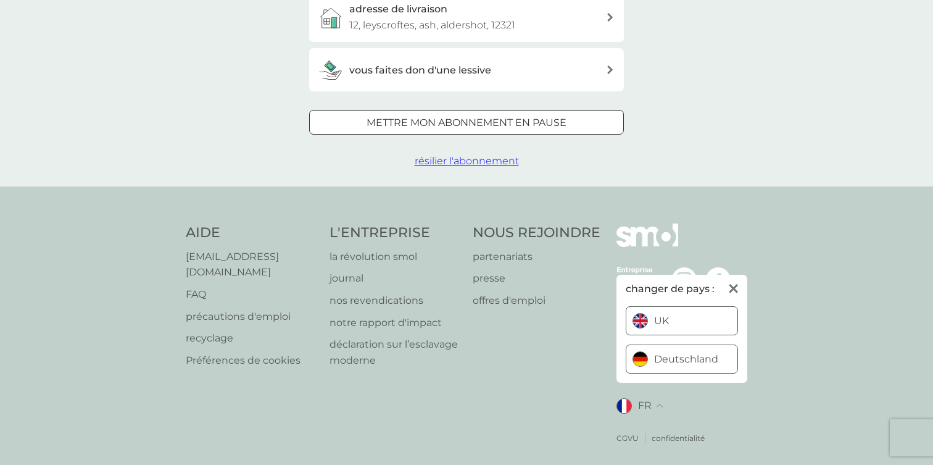
click at [655, 354] on span "Deutschland" at bounding box center [686, 359] width 64 height 10
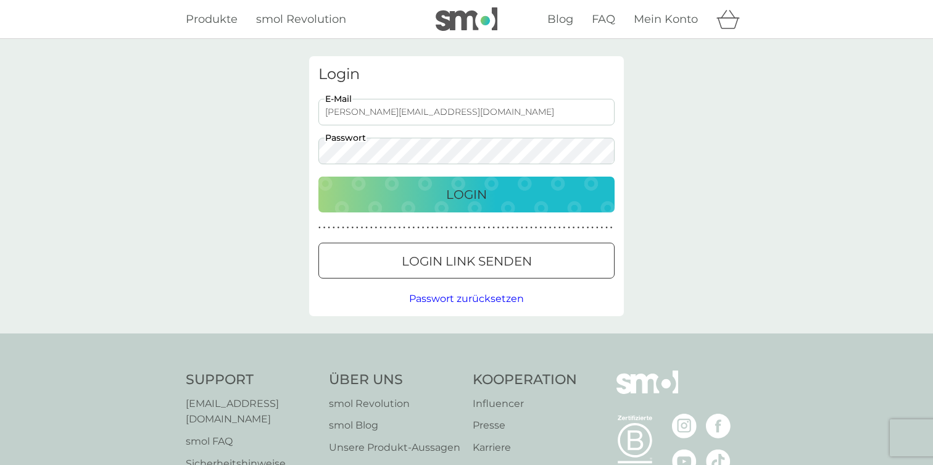
click at [426, 198] on div "Login" at bounding box center [467, 195] width 272 height 20
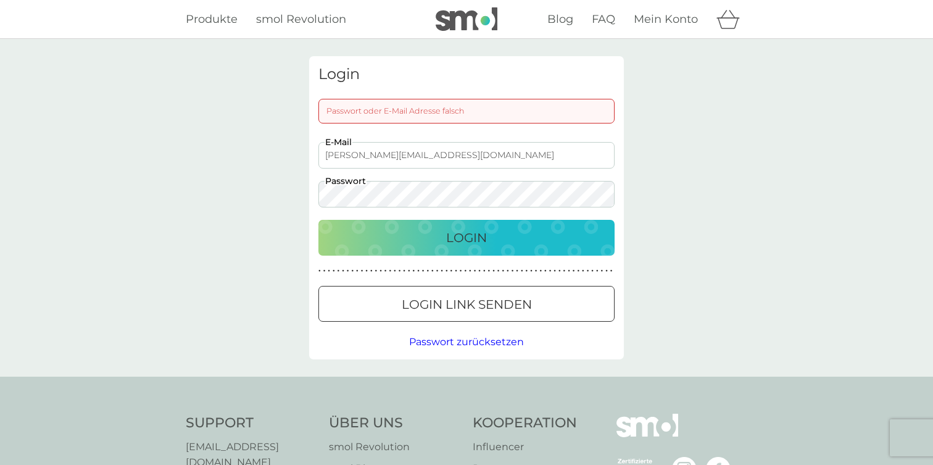
click at [481, 170] on div "[PERSON_NAME][EMAIL_ADDRESS][DOMAIN_NAME] E-Mail Passwort" at bounding box center [466, 174] width 305 height 65
click at [493, 156] on input "[PERSON_NAME][EMAIL_ADDRESS][DOMAIN_NAME]" at bounding box center [466, 155] width 296 height 27
click at [525, 236] on div "Login" at bounding box center [467, 238] width 272 height 20
click at [498, 152] on input "[PERSON_NAME][EMAIL_ADDRESS][DOMAIN_NAME]" at bounding box center [466, 155] width 296 height 27
type input "[PERSON_NAME][EMAIL_ADDRESS][DOMAIN_NAME]"
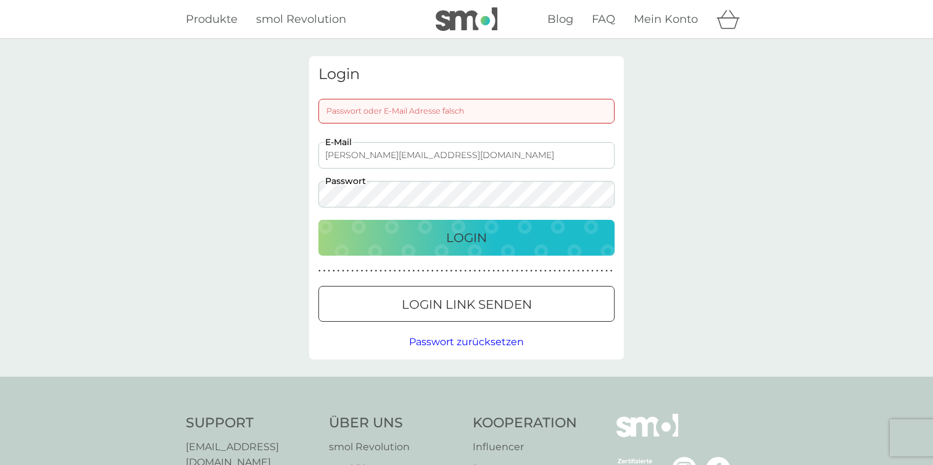
click at [529, 233] on div "Login" at bounding box center [467, 238] width 272 height 20
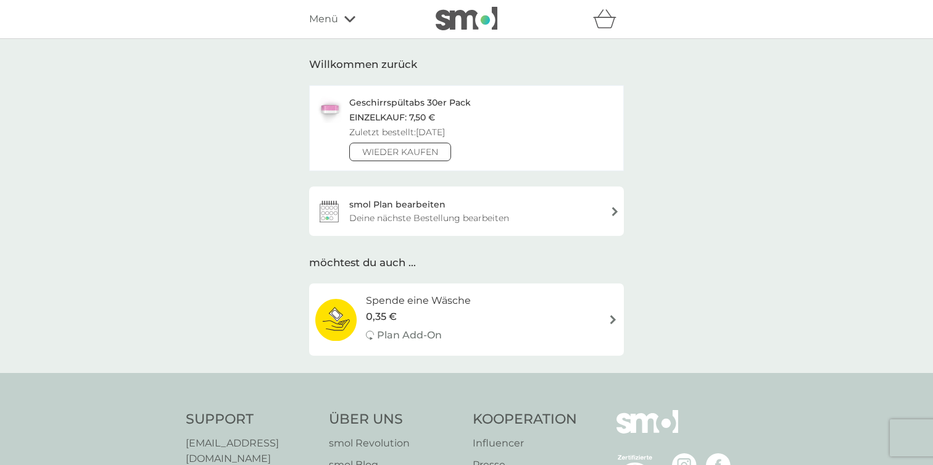
click at [344, 29] on div "Deine Produkte Deine nächsten Bestellungen Deine Daten Bestellhistorie Abmelden…" at bounding box center [466, 19] width 315 height 25
click at [344, 22] on icon at bounding box center [349, 18] width 11 height 7
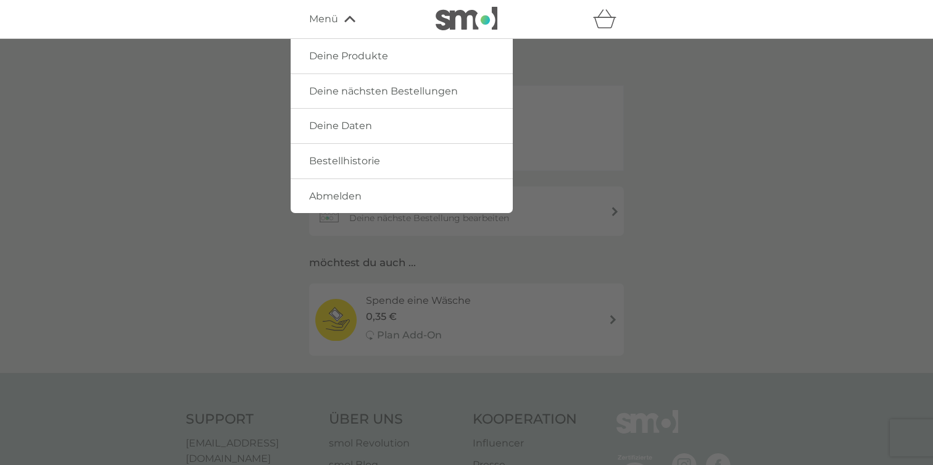
click at [349, 51] on span "Deine Produkte" at bounding box center [348, 56] width 79 height 12
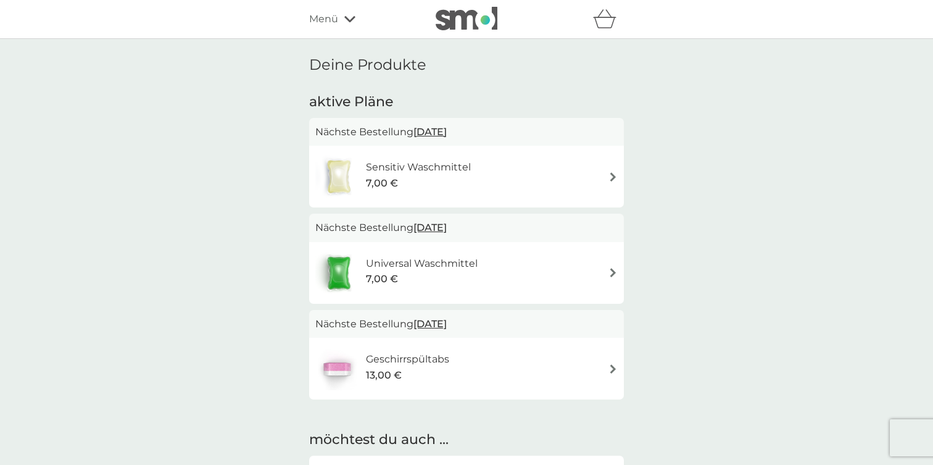
click at [405, 173] on h6 "Sensitiv Waschmittel" at bounding box center [418, 167] width 105 height 16
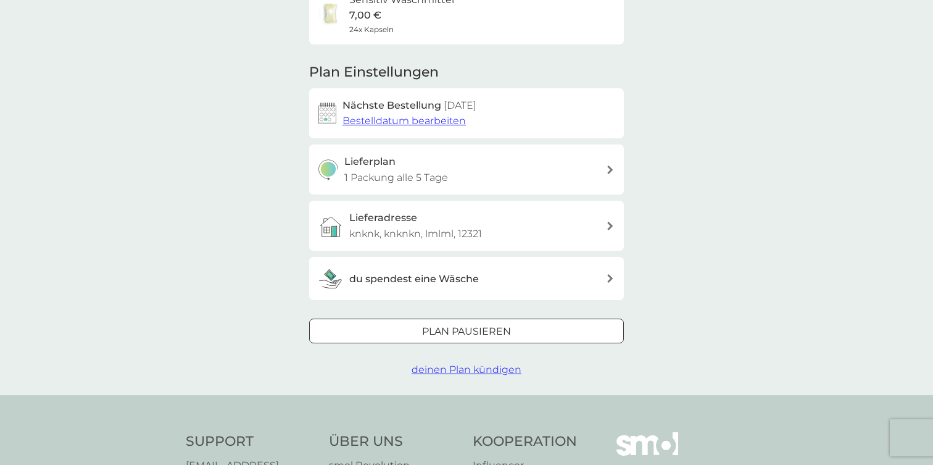
scroll to position [220, 0]
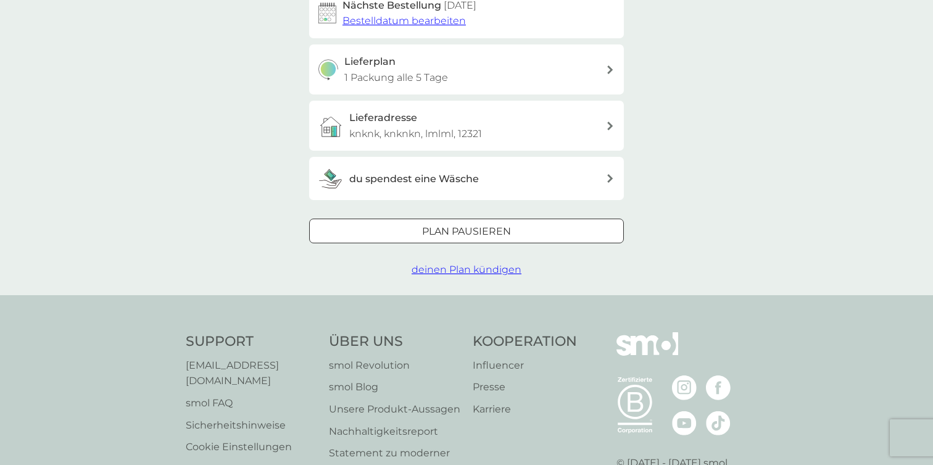
click at [462, 236] on div at bounding box center [466, 231] width 44 height 13
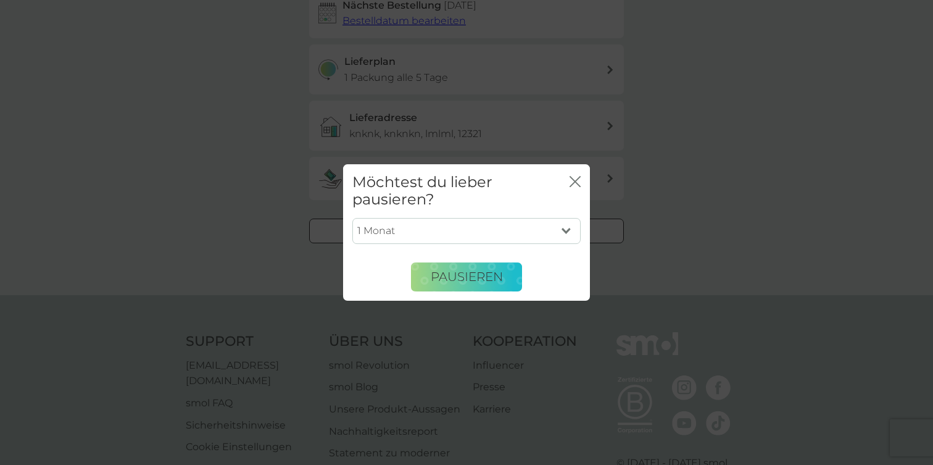
click at [573, 186] on icon "Schließen" at bounding box center [575, 181] width 11 height 11
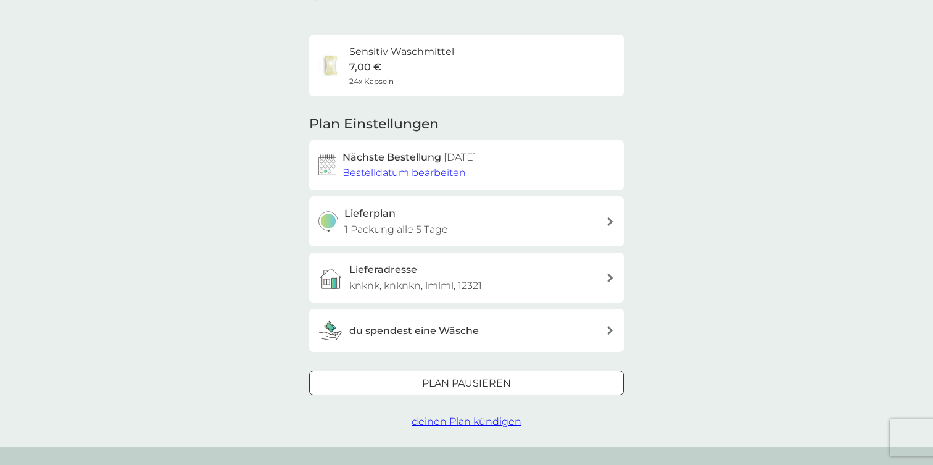
scroll to position [0, 0]
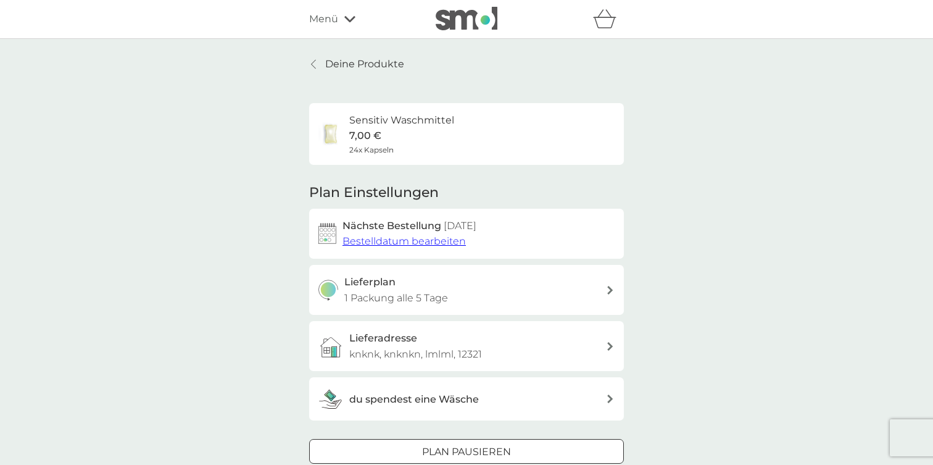
click at [339, 9] on div "Deine Produkte Deine nächsten Bestellungen Deine Daten Bestellhistorie Abmelden…" at bounding box center [466, 19] width 315 height 25
click at [338, 19] on div "Menü" at bounding box center [361, 19] width 105 height 16
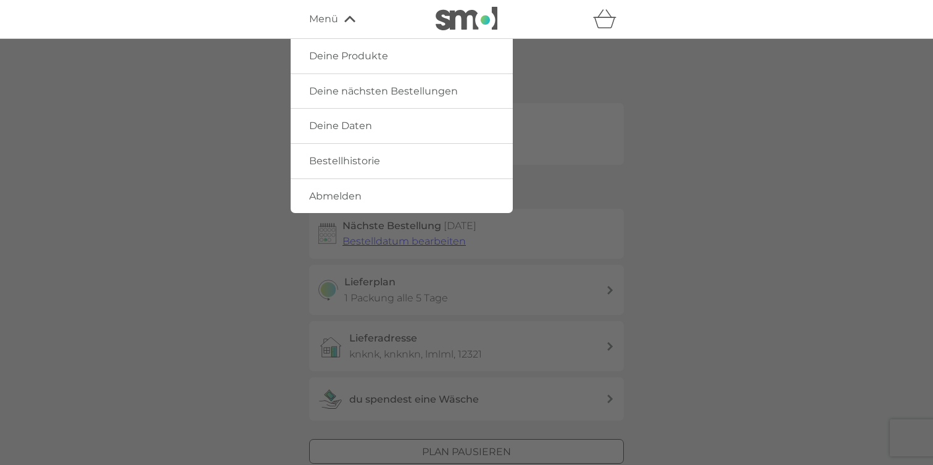
click at [326, 197] on span "Abmelden" at bounding box center [335, 196] width 52 height 12
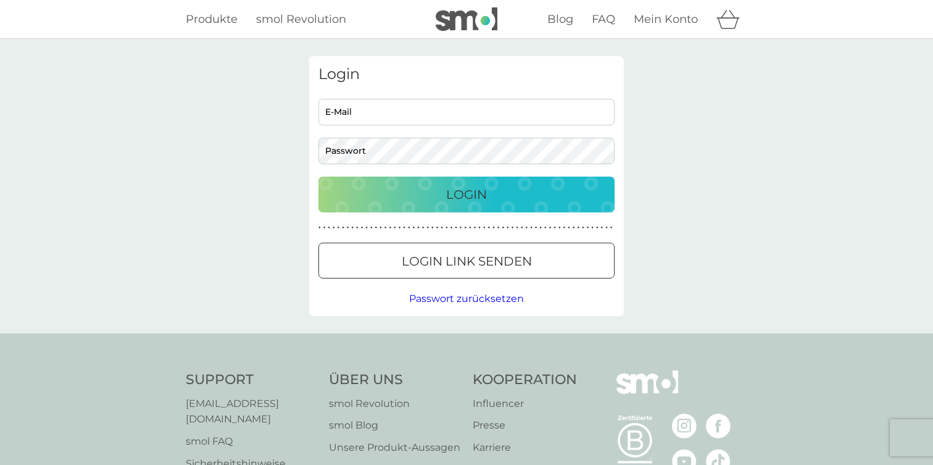
type input "[EMAIL_ADDRESS][DOMAIN_NAME]"
click at [217, 103] on div "Login [EMAIL_ADDRESS][DOMAIN_NAME] E-Mail Passwort Login ● ● ● ● ● ● ● ● ● ● ● …" at bounding box center [466, 186] width 933 height 294
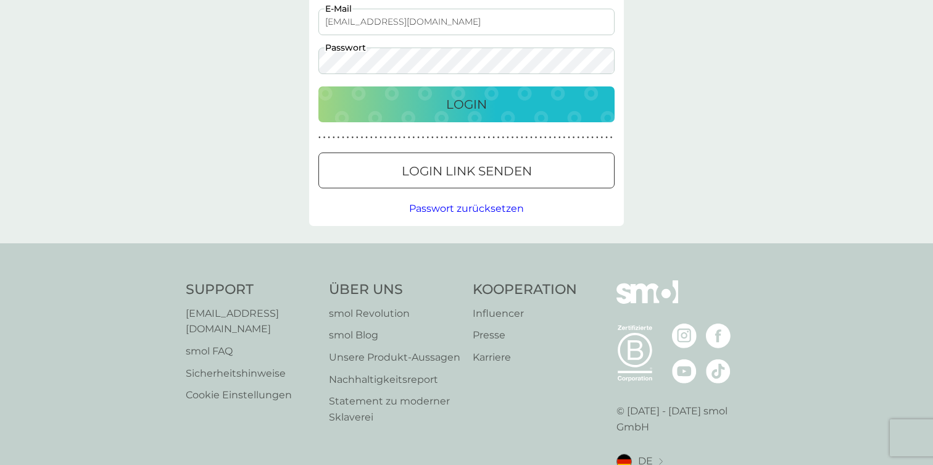
scroll to position [101, 0]
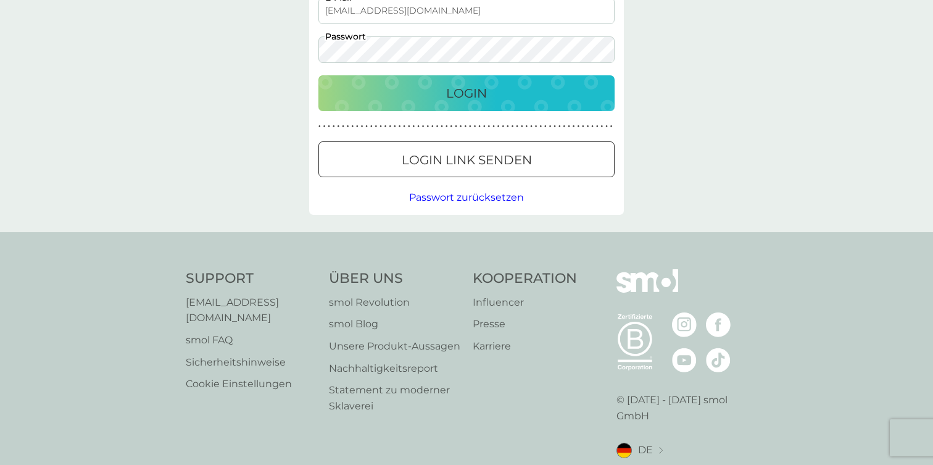
click at [647, 442] on span "DE" at bounding box center [645, 450] width 15 height 16
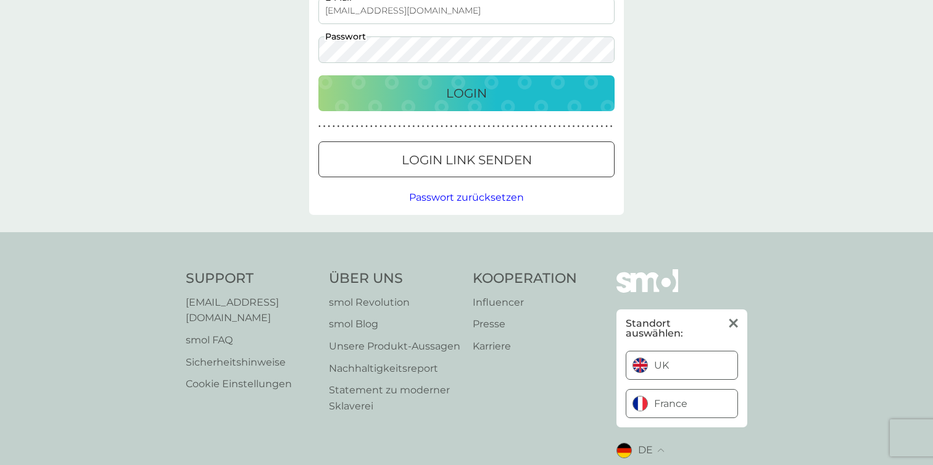
click at [663, 360] on span "UK" at bounding box center [661, 365] width 15 height 10
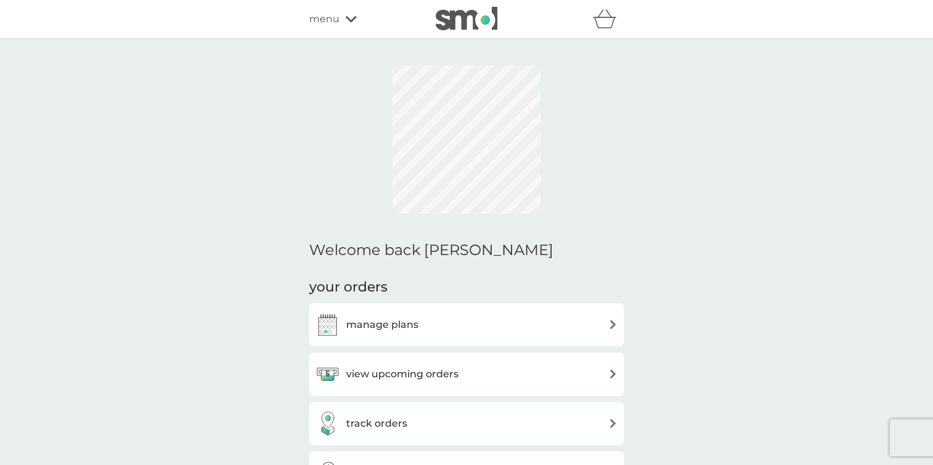
click at [326, 26] on span "menu" at bounding box center [324, 19] width 30 height 16
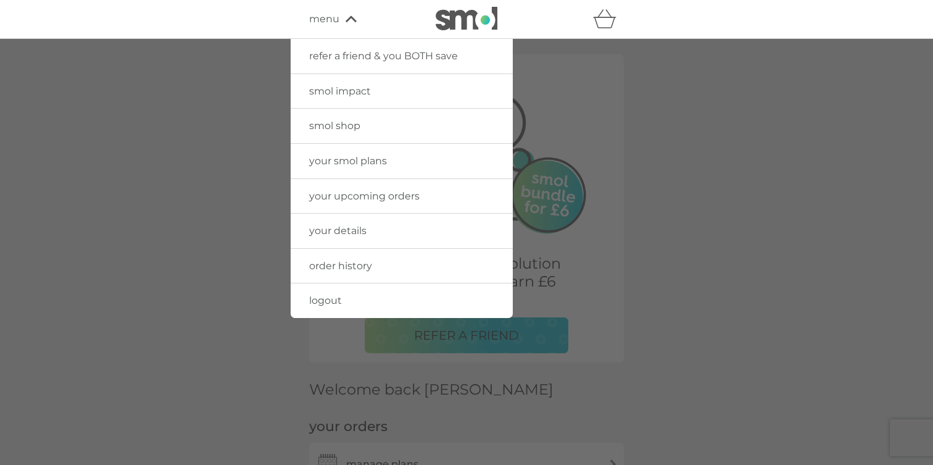
click at [348, 160] on span "your smol plans" at bounding box center [348, 161] width 78 height 12
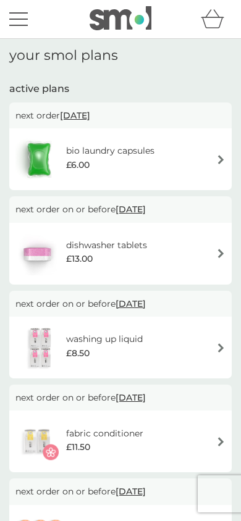
click at [104, 271] on div "dishwasher tablets £13.00" at bounding box center [87, 253] width 144 height 43
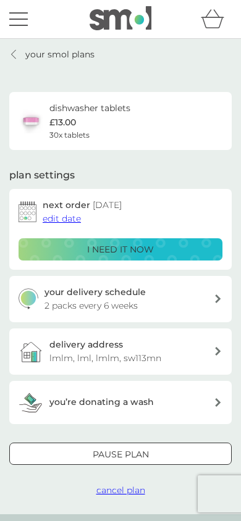
click at [133, 442] on button "Pause plan" at bounding box center [120, 453] width 222 height 22
